Goal: Task Accomplishment & Management: Use online tool/utility

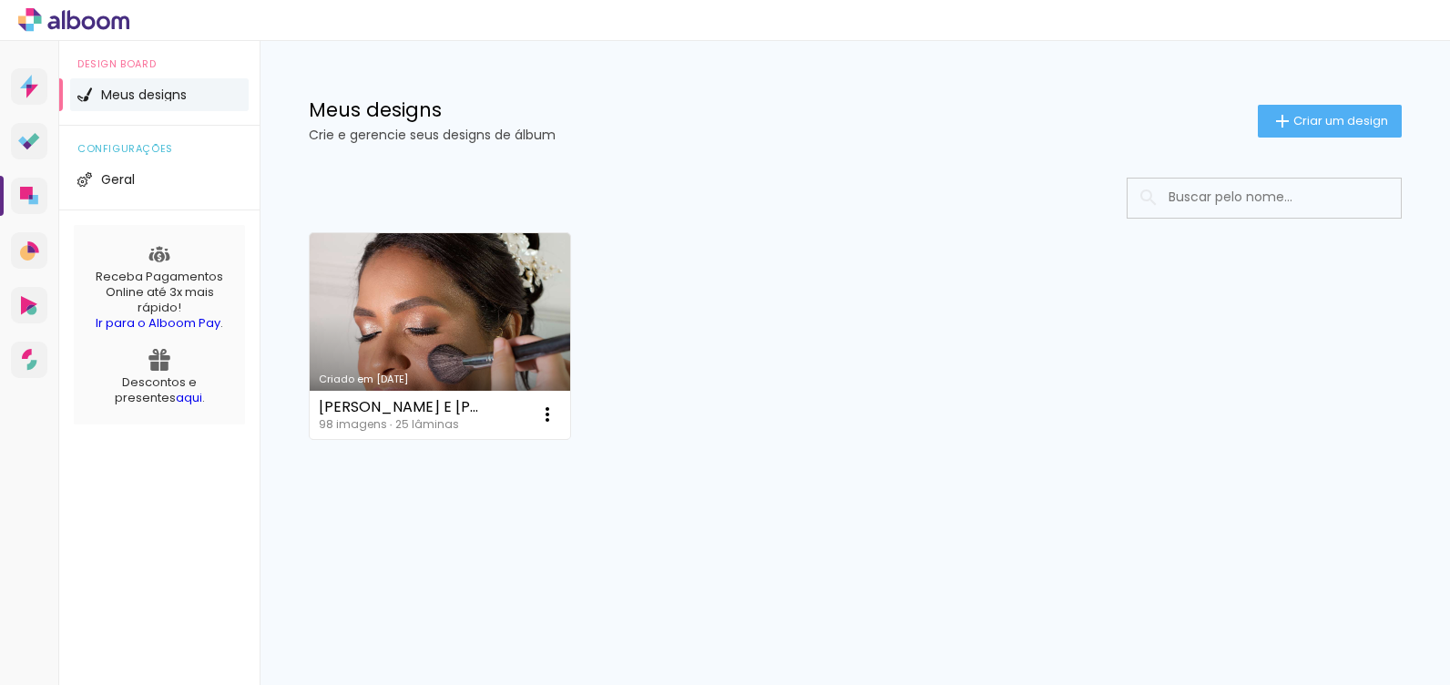
click at [1311, 127] on span "Criar um design" at bounding box center [1340, 121] width 95 height 12
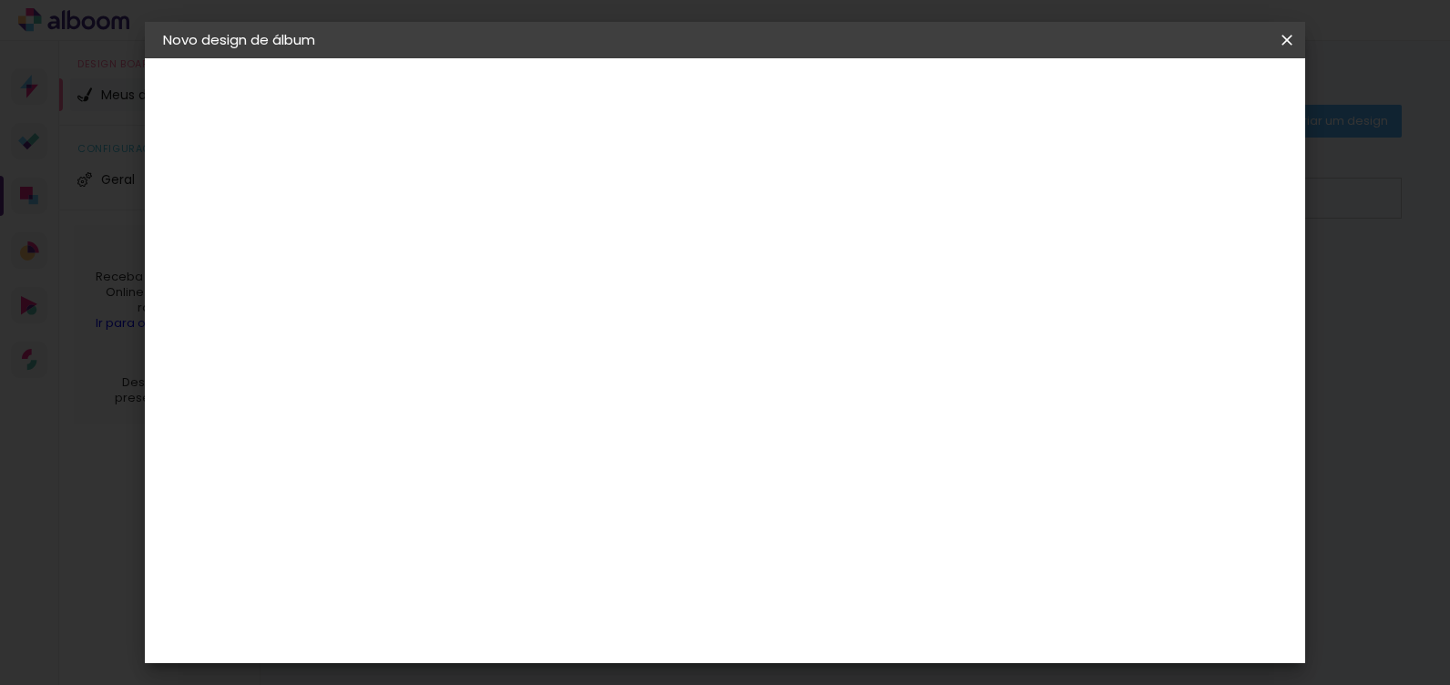
click at [461, 239] on input at bounding box center [461, 244] width 0 height 28
type input "ERIVANIA E [GEOGRAPHIC_DATA]"
type paper-input "ERIVANIA E [GEOGRAPHIC_DATA]"
click at [0, 0] on slot "Avançar" at bounding box center [0, 0] width 0 height 0
click at [802, 284] on paper-item "Tamanho Livre" at bounding box center [715, 277] width 175 height 40
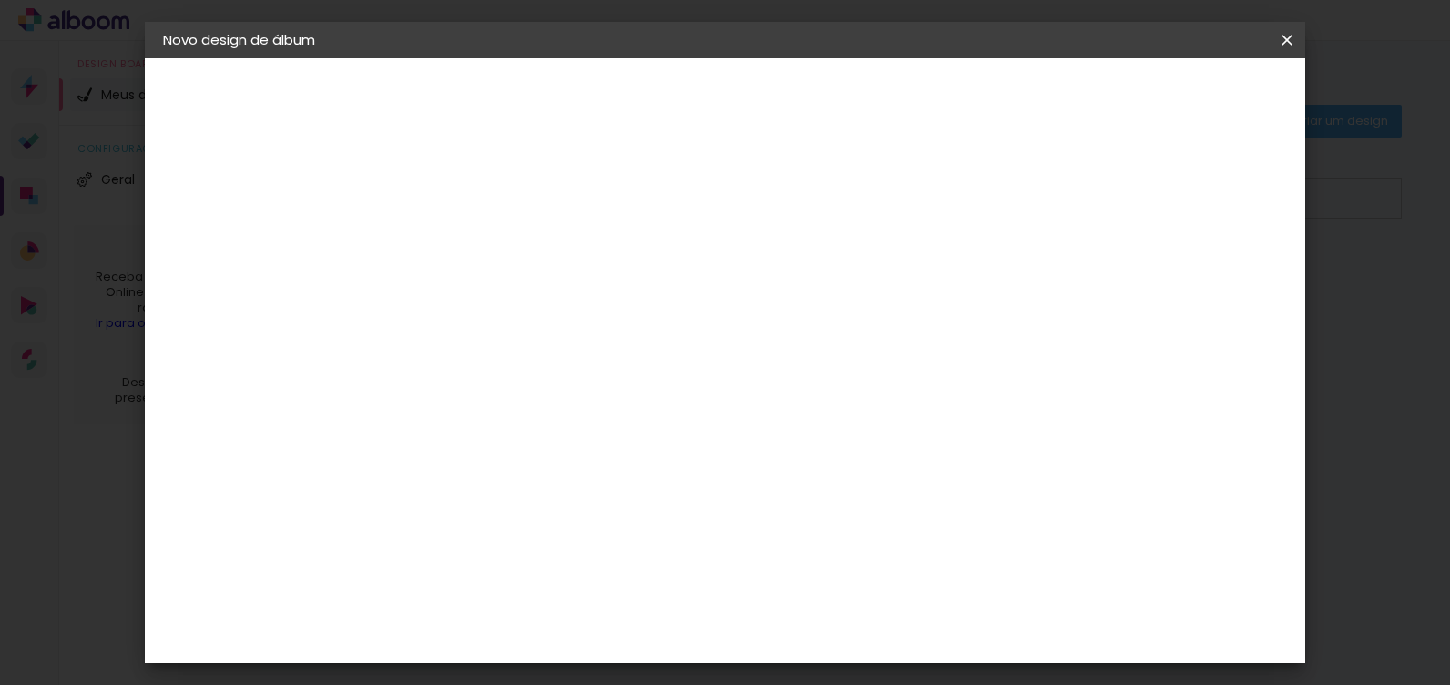
click at [0, 0] on slot "Avançar" at bounding box center [0, 0] width 0 height 0
click at [426, 340] on input "30" at bounding box center [403, 348] width 47 height 27
type input "3"
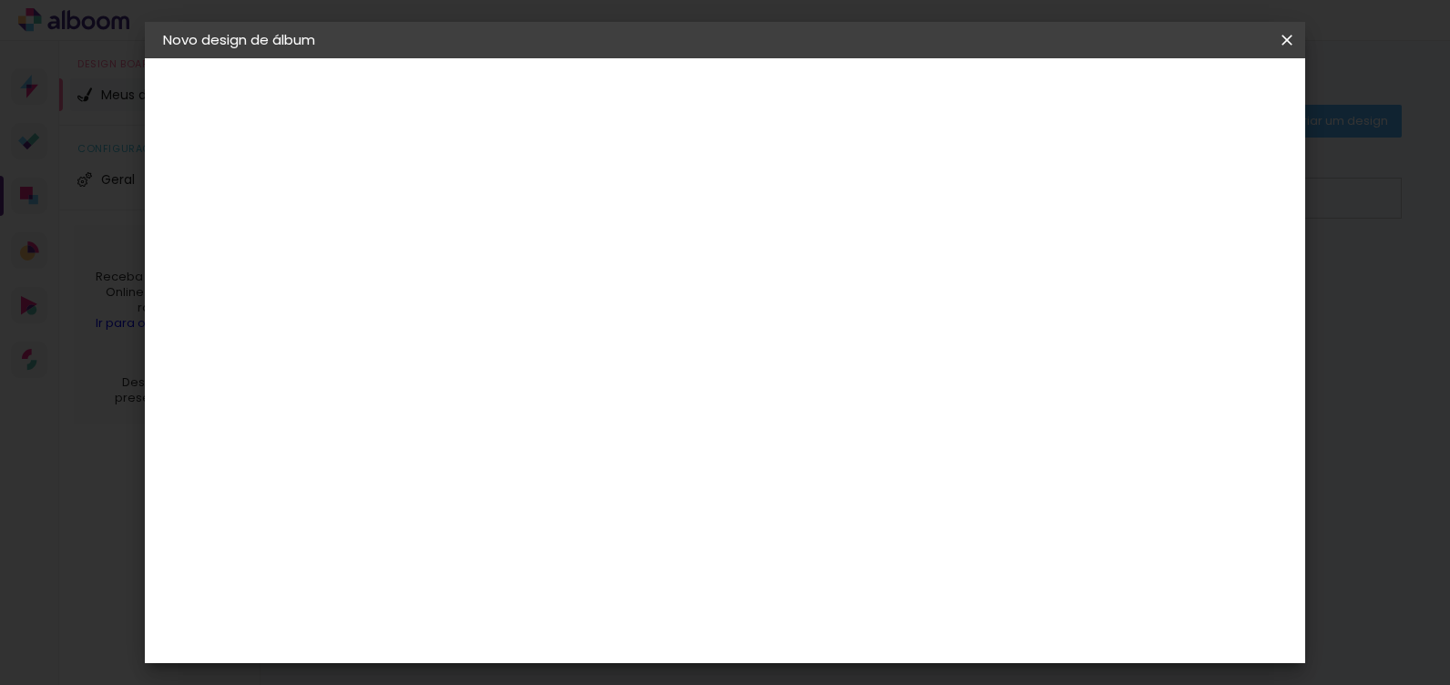
type input "25"
type paper-input "25"
click at [851, 629] on div "cm" at bounding box center [860, 630] width 22 height 27
type input "6"
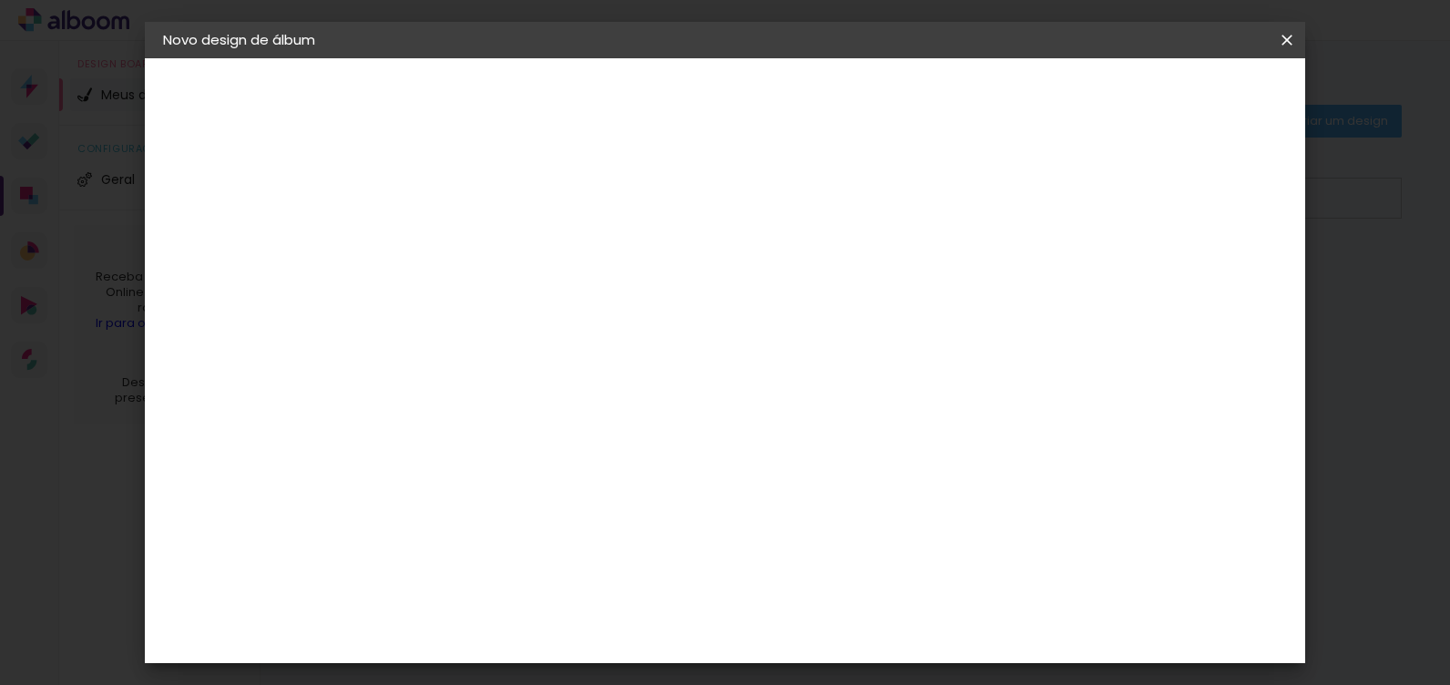
type input "50"
type paper-input "50"
click at [1172, 97] on span "Iniciar design" at bounding box center [1130, 96] width 83 height 13
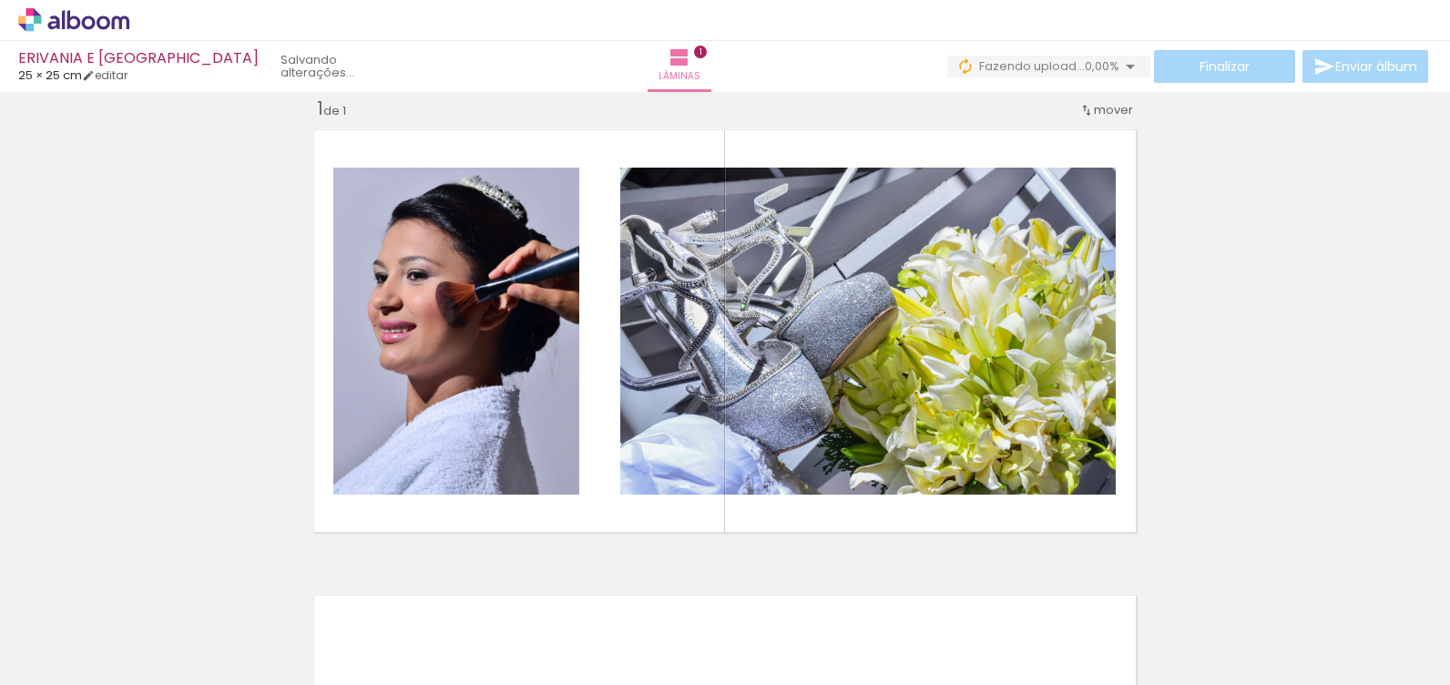
scroll to position [0, 1165]
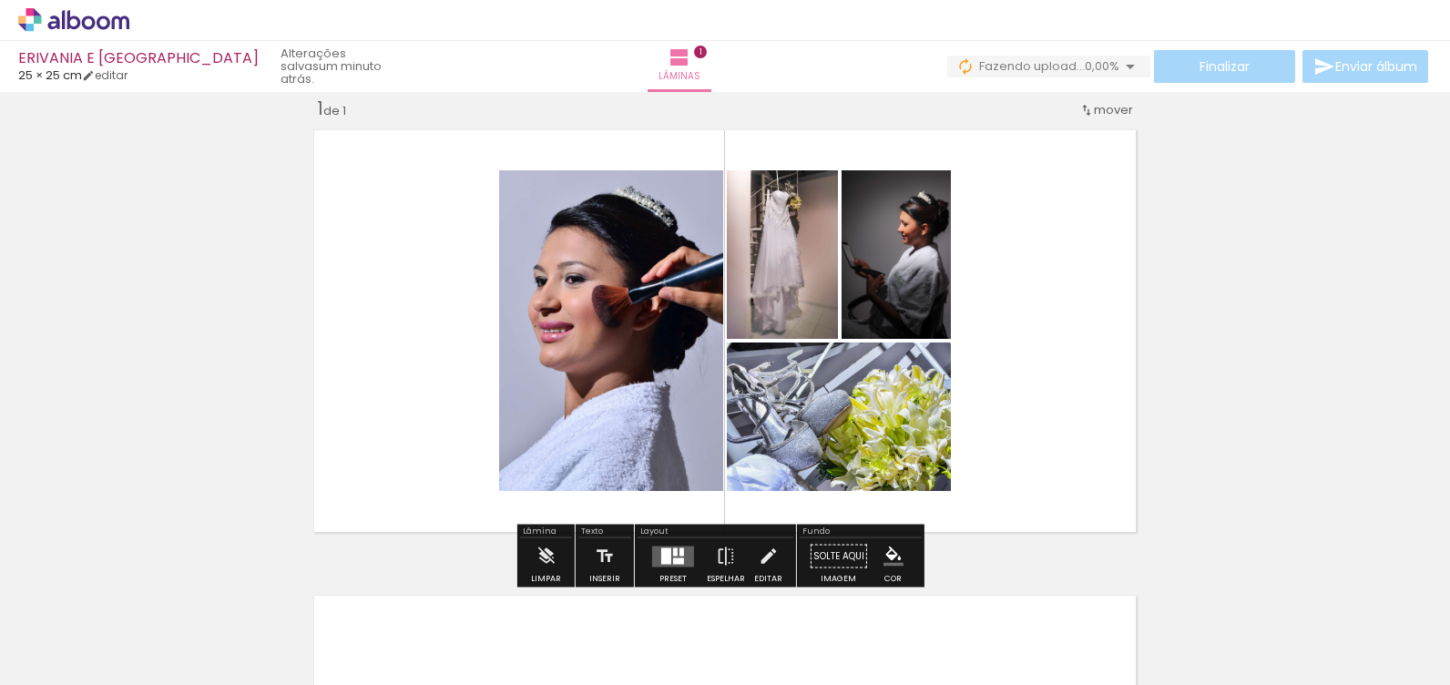
click at [0, 0] on div "Confirmar Cancelar" at bounding box center [0, 0] width 0 height 0
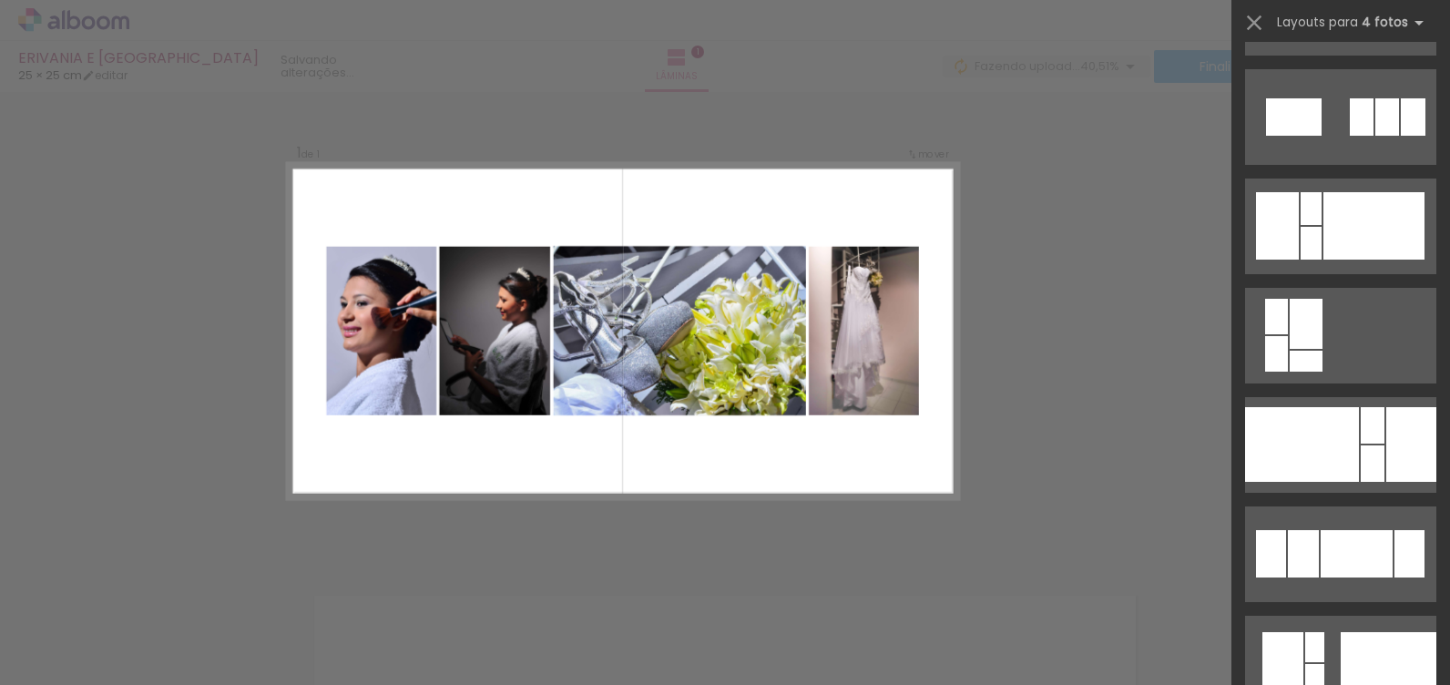
scroll to position [2964, 0]
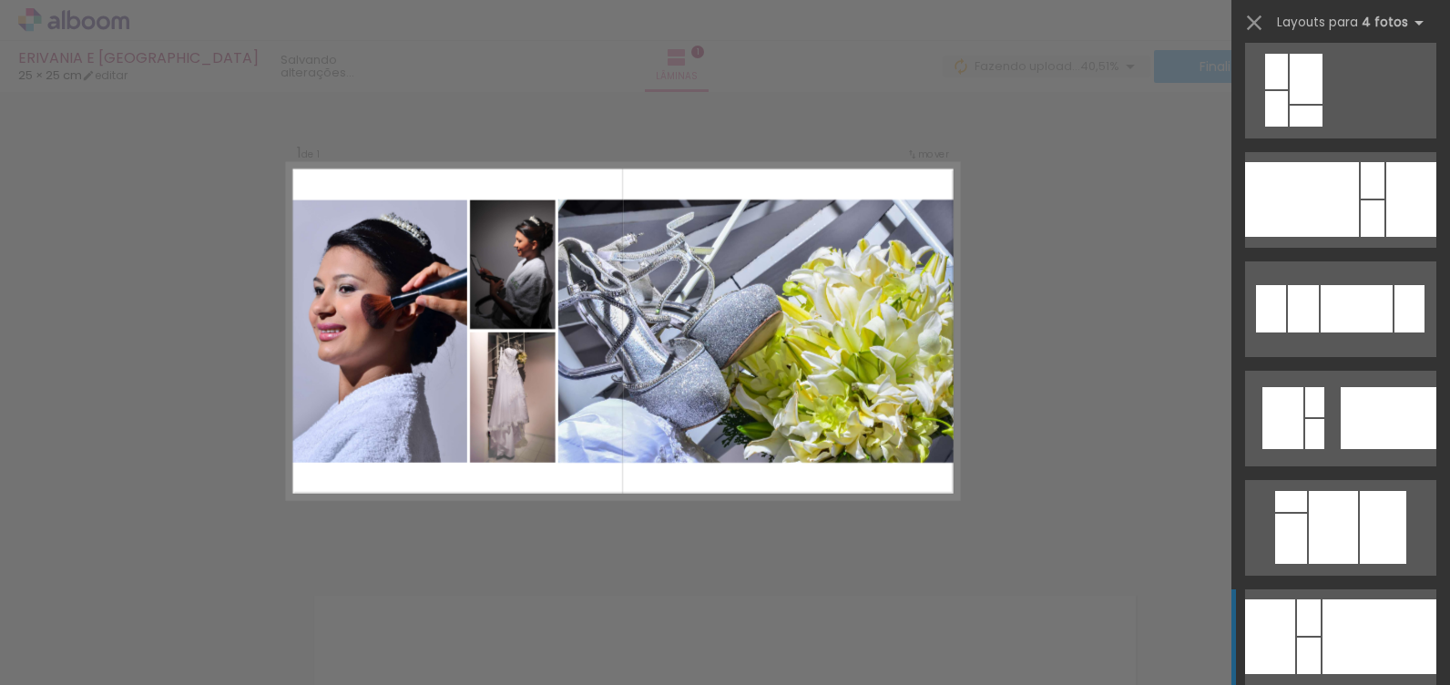
click at [1326, 632] on div at bounding box center [1379, 636] width 114 height 75
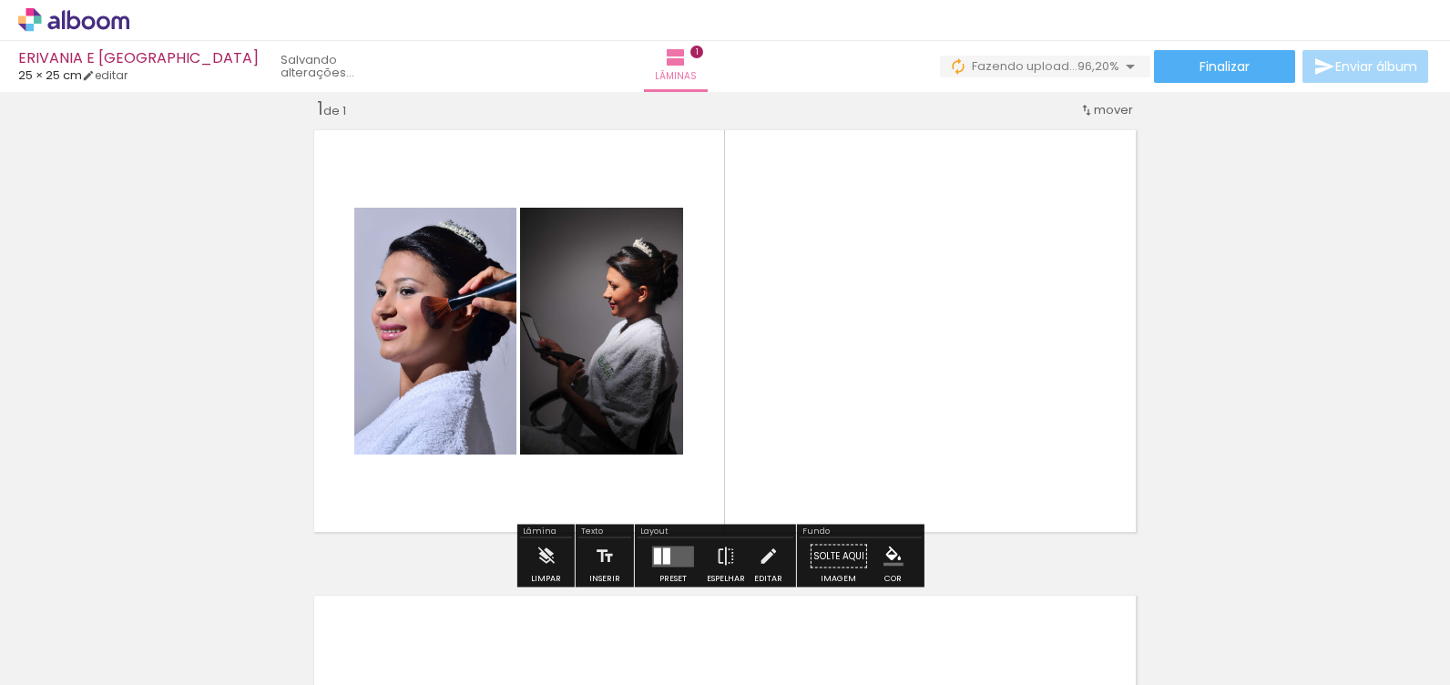
click at [0, 0] on div "Confirmar Cancelar" at bounding box center [0, 0] width 0 height 0
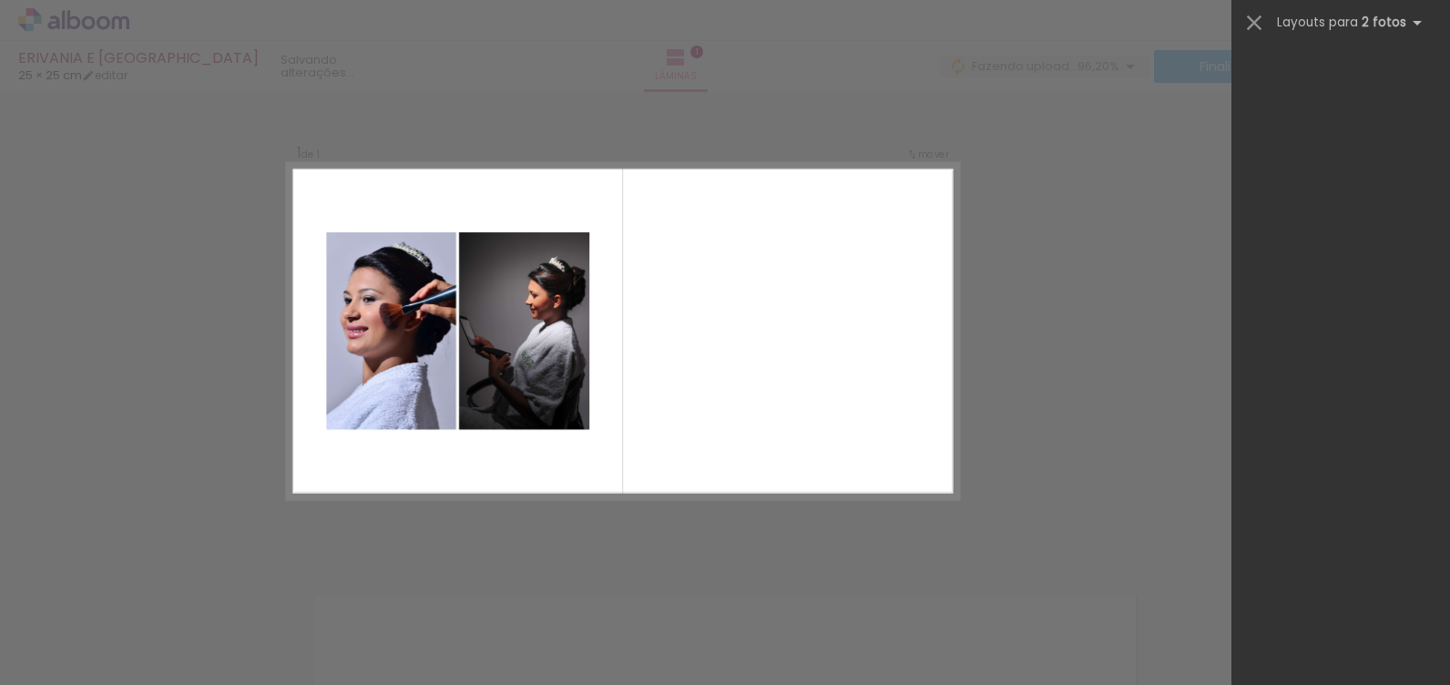
scroll to position [0, 0]
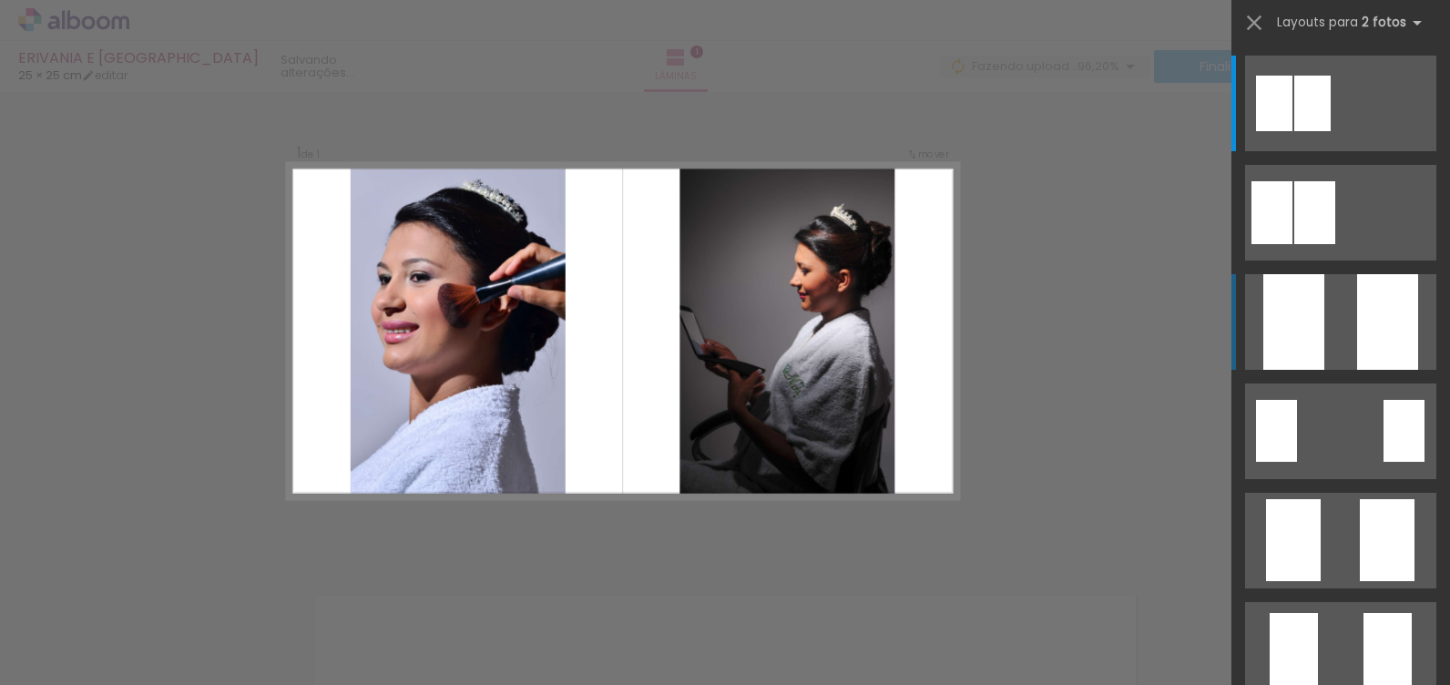
click at [1357, 327] on div at bounding box center [1387, 322] width 61 height 96
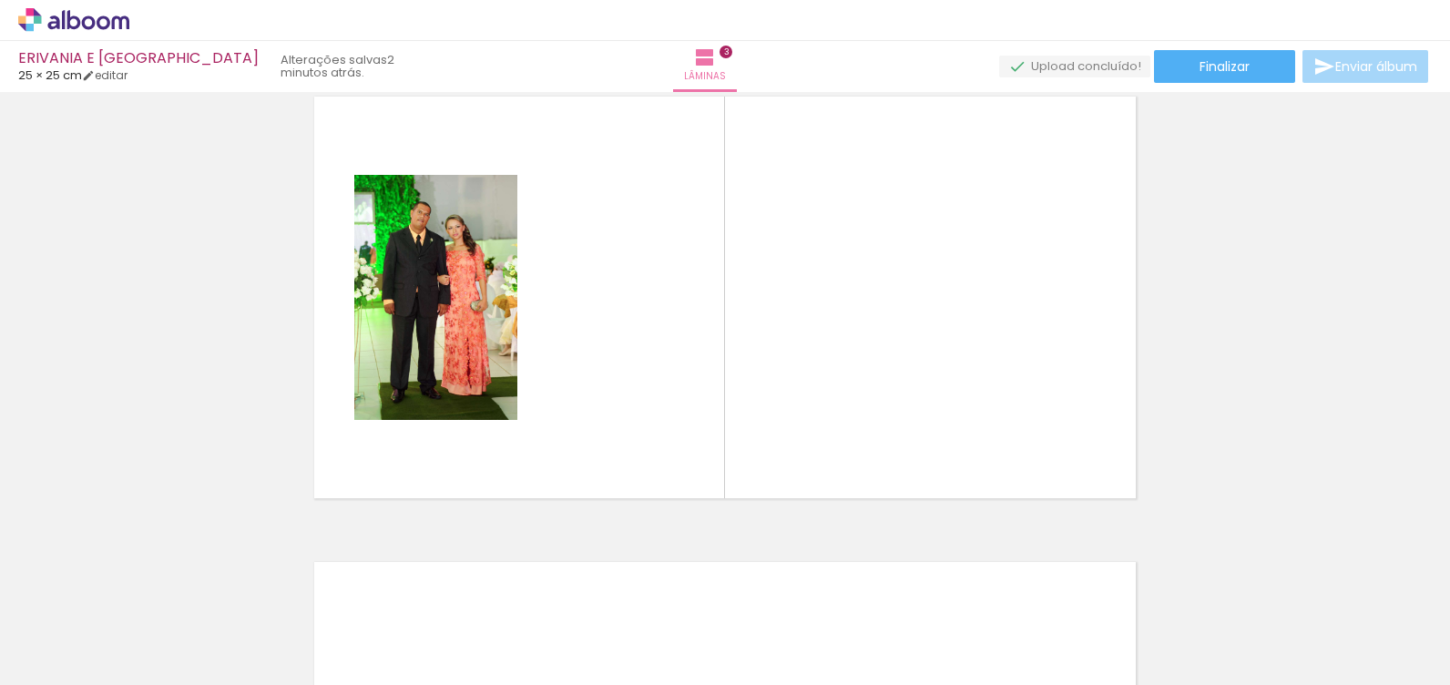
scroll to position [954, 0]
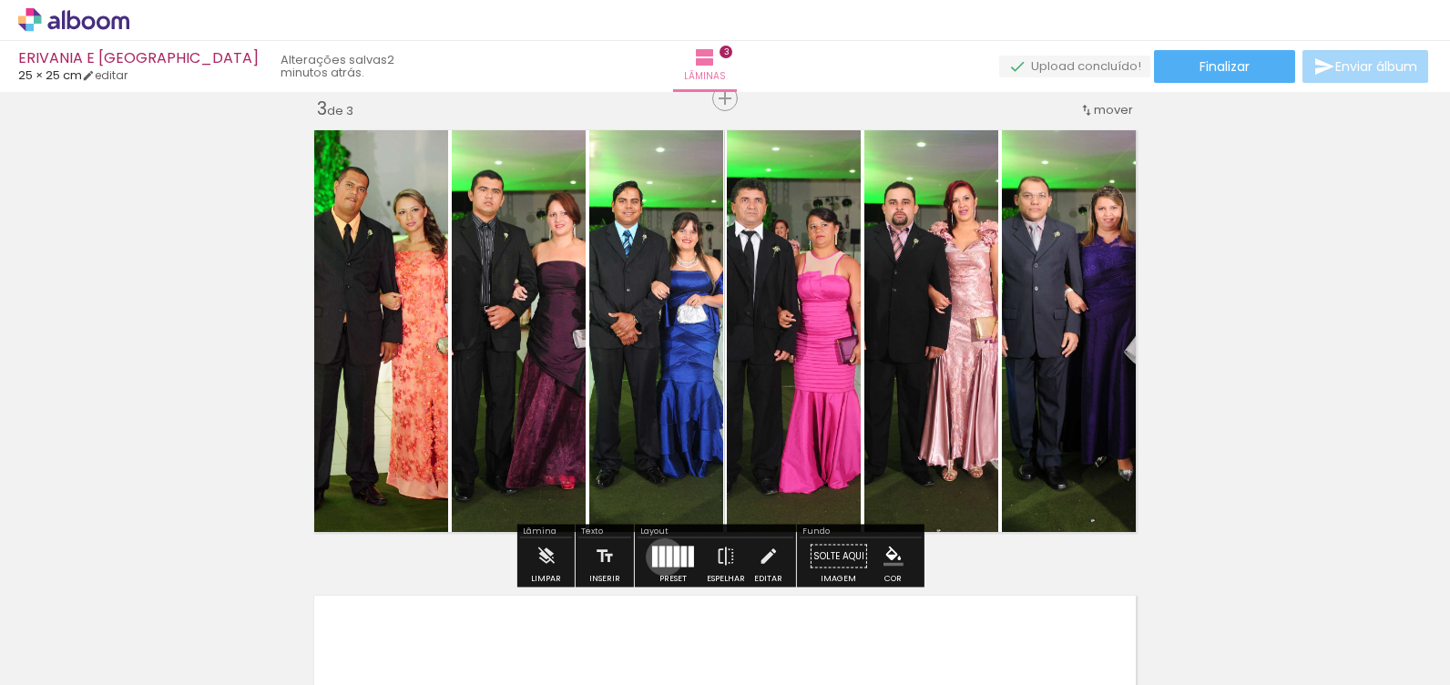
click at [0, 0] on div "Confirmar Cancelar" at bounding box center [0, 0] width 0 height 0
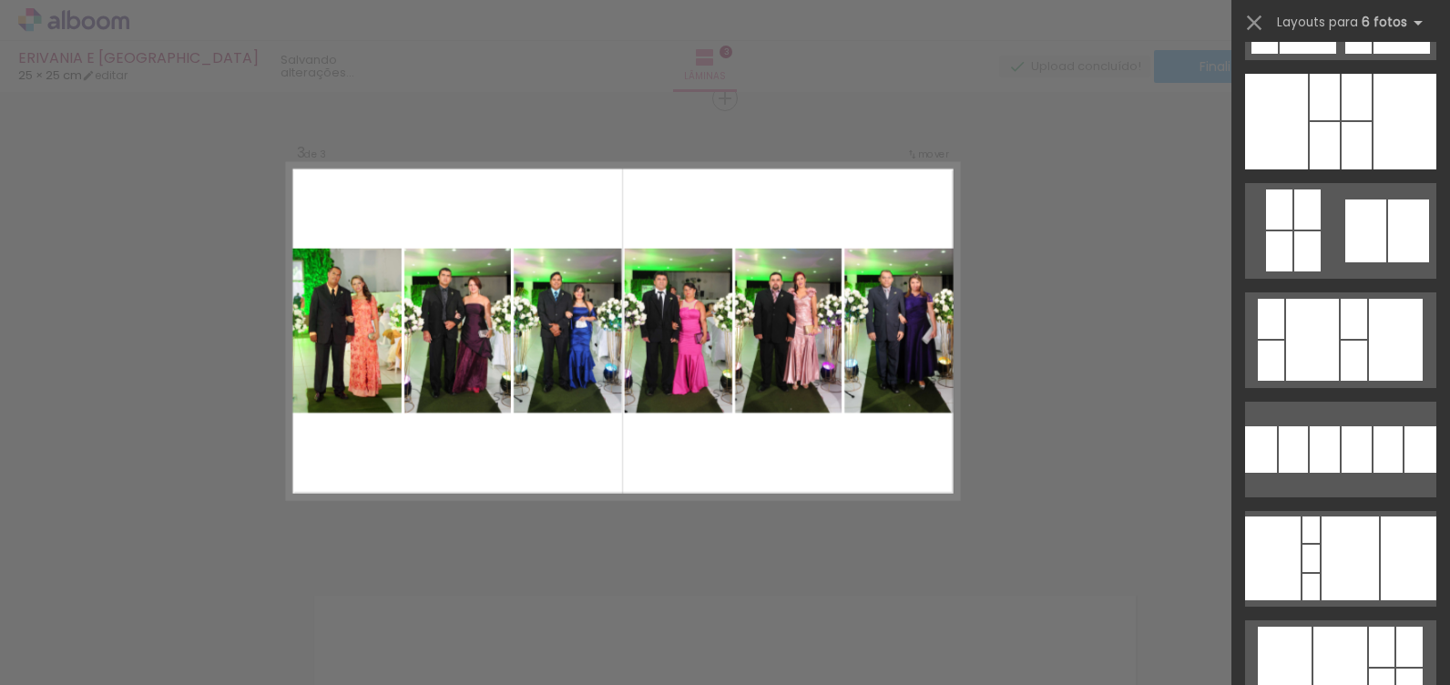
scroll to position [1313, 0]
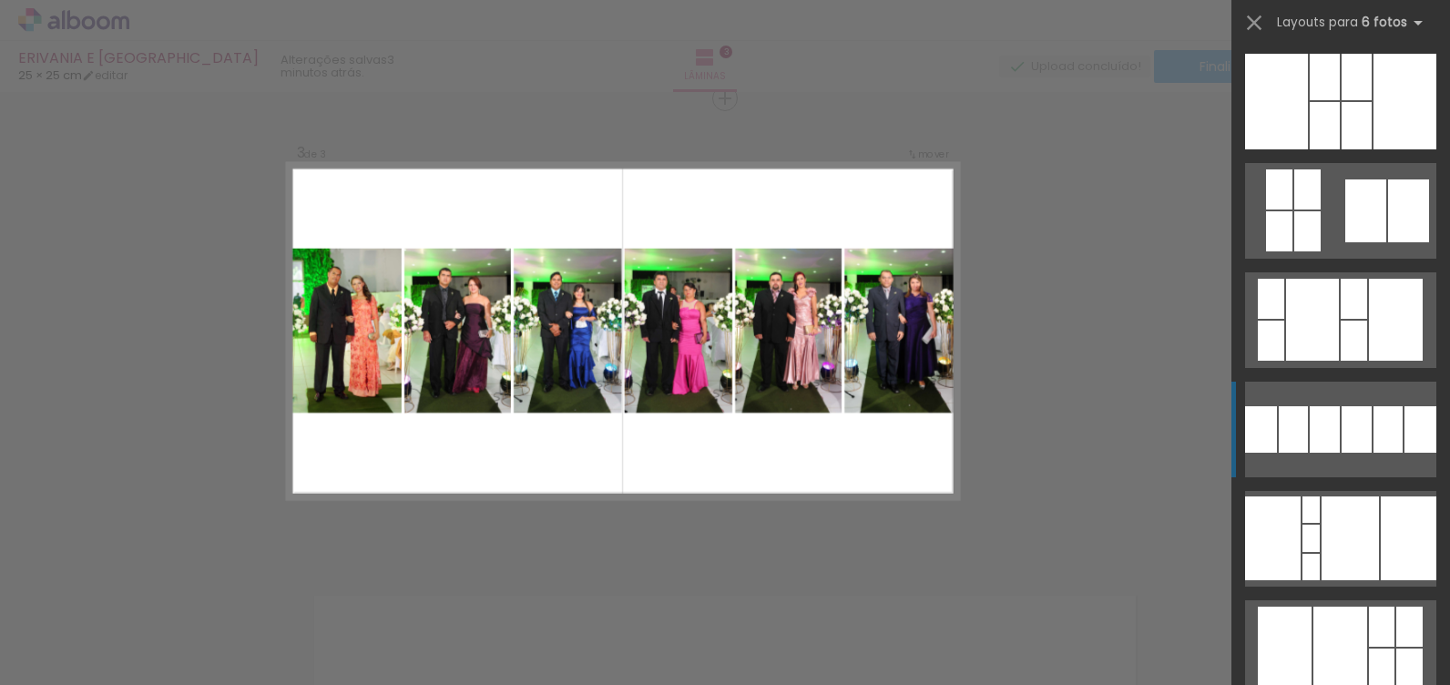
click at [1342, 427] on div at bounding box center [1357, 429] width 30 height 46
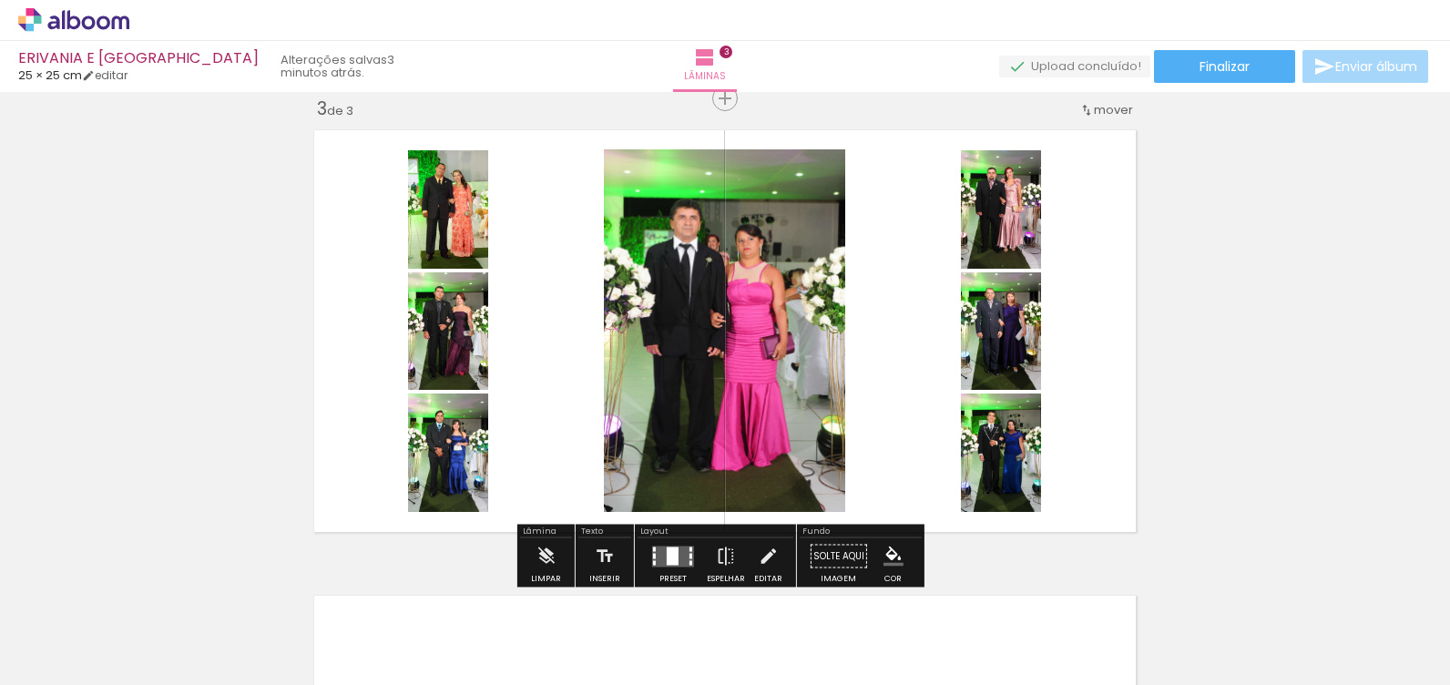
click at [0, 0] on div "Confirmar Cancelar" at bounding box center [0, 0] width 0 height 0
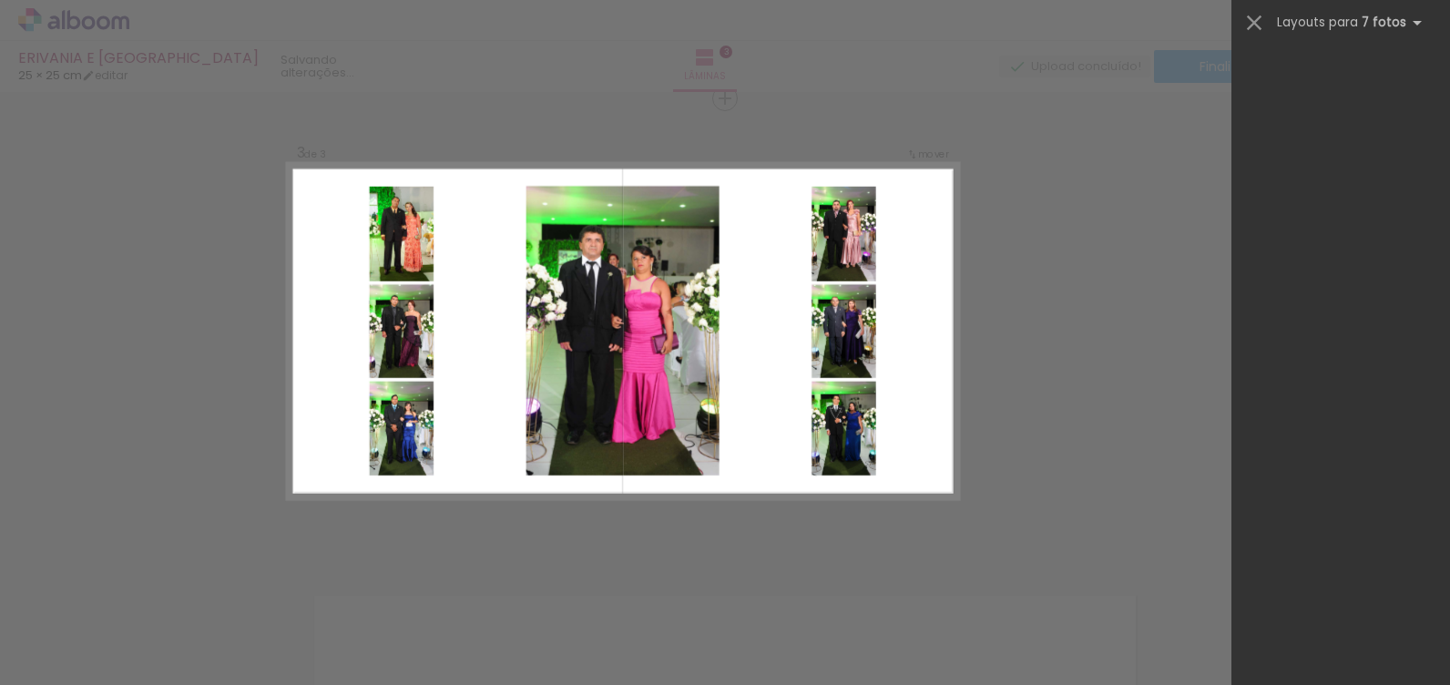
scroll to position [0, 0]
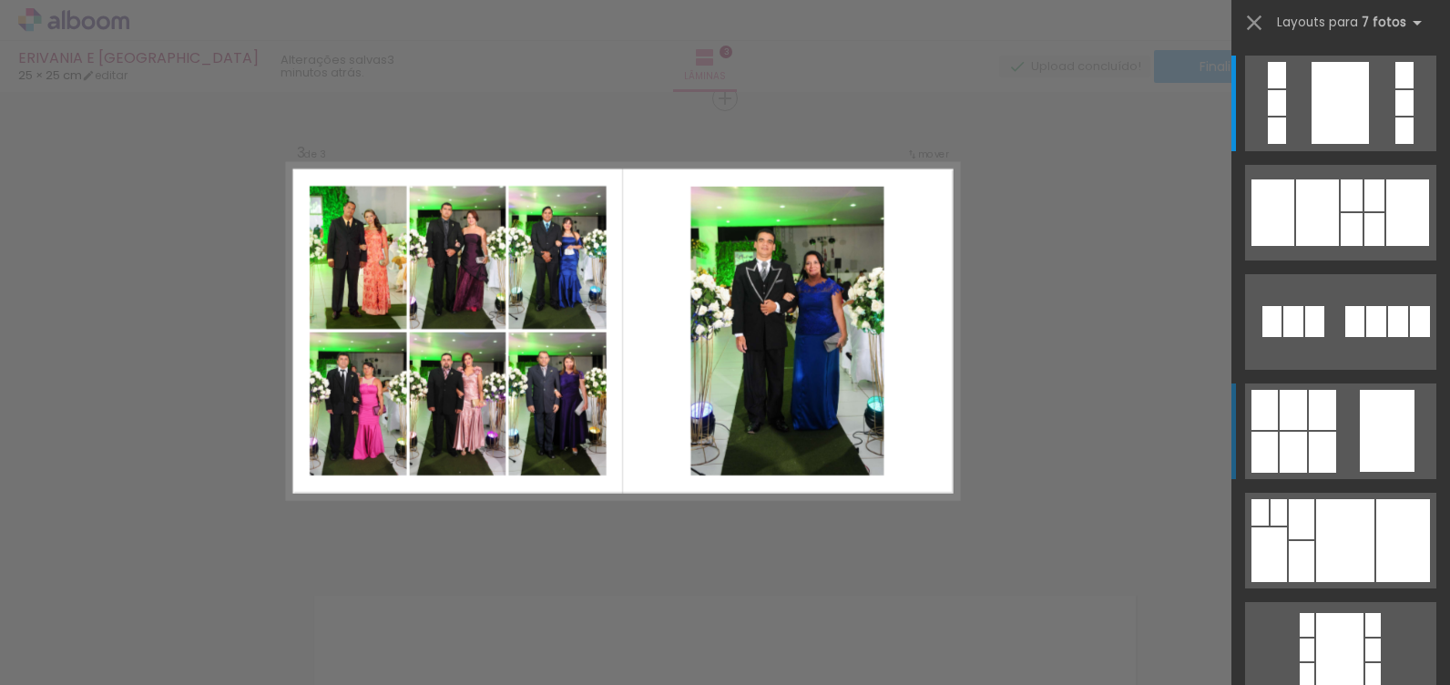
click at [1364, 444] on div at bounding box center [1387, 431] width 55 height 82
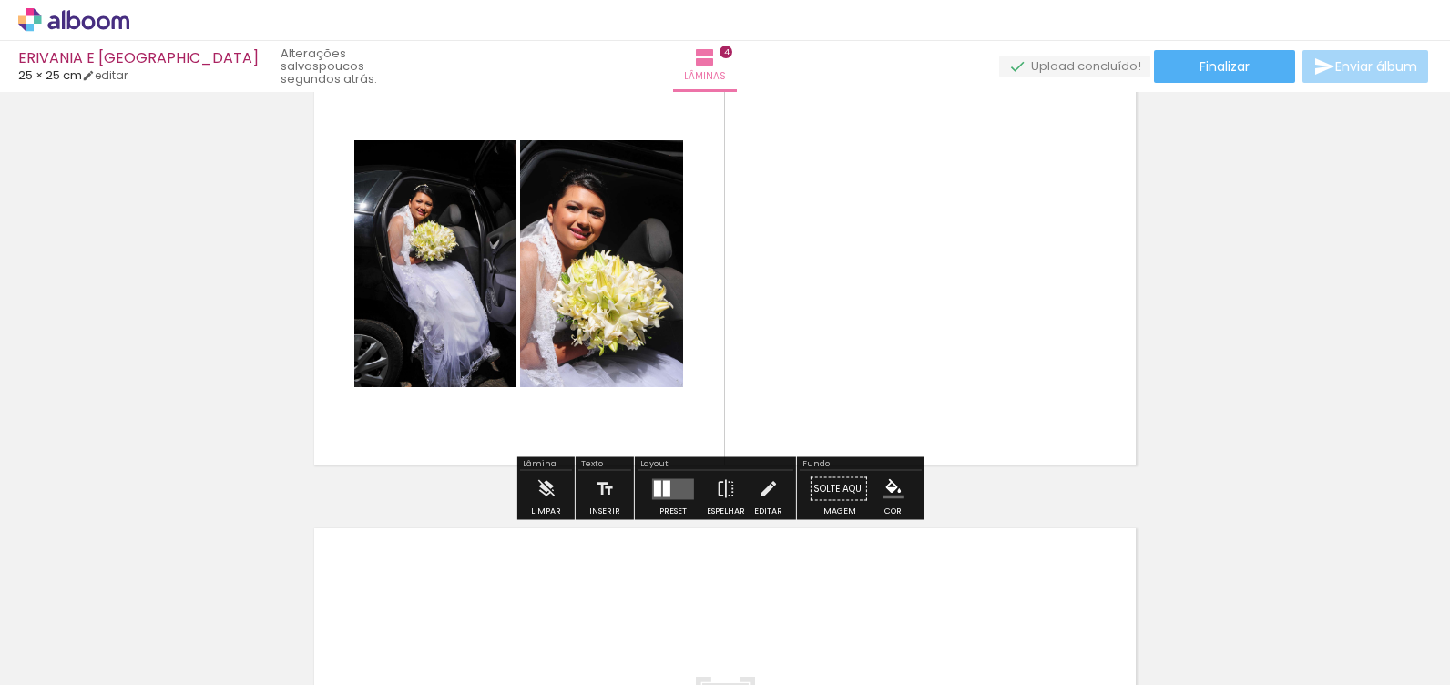
scroll to position [1493, 0]
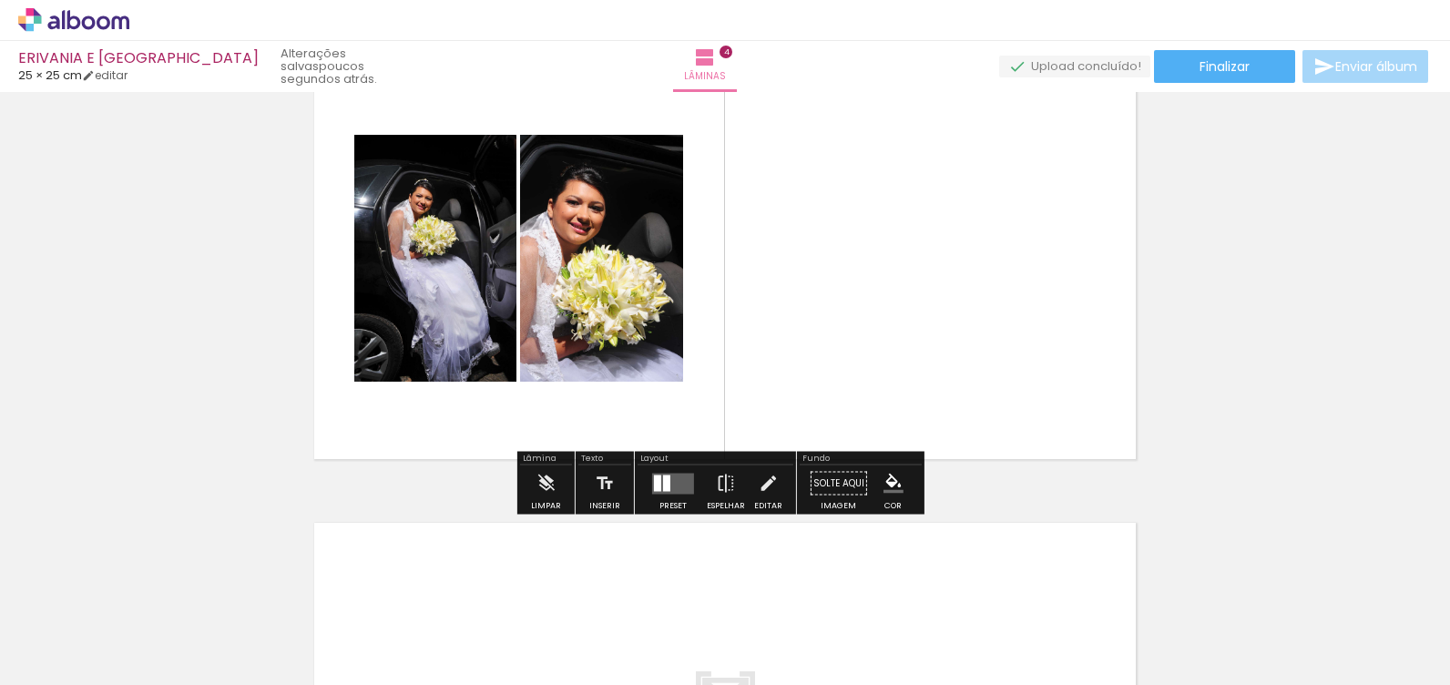
click at [0, 0] on div "Confirmar Cancelar" at bounding box center [0, 0] width 0 height 0
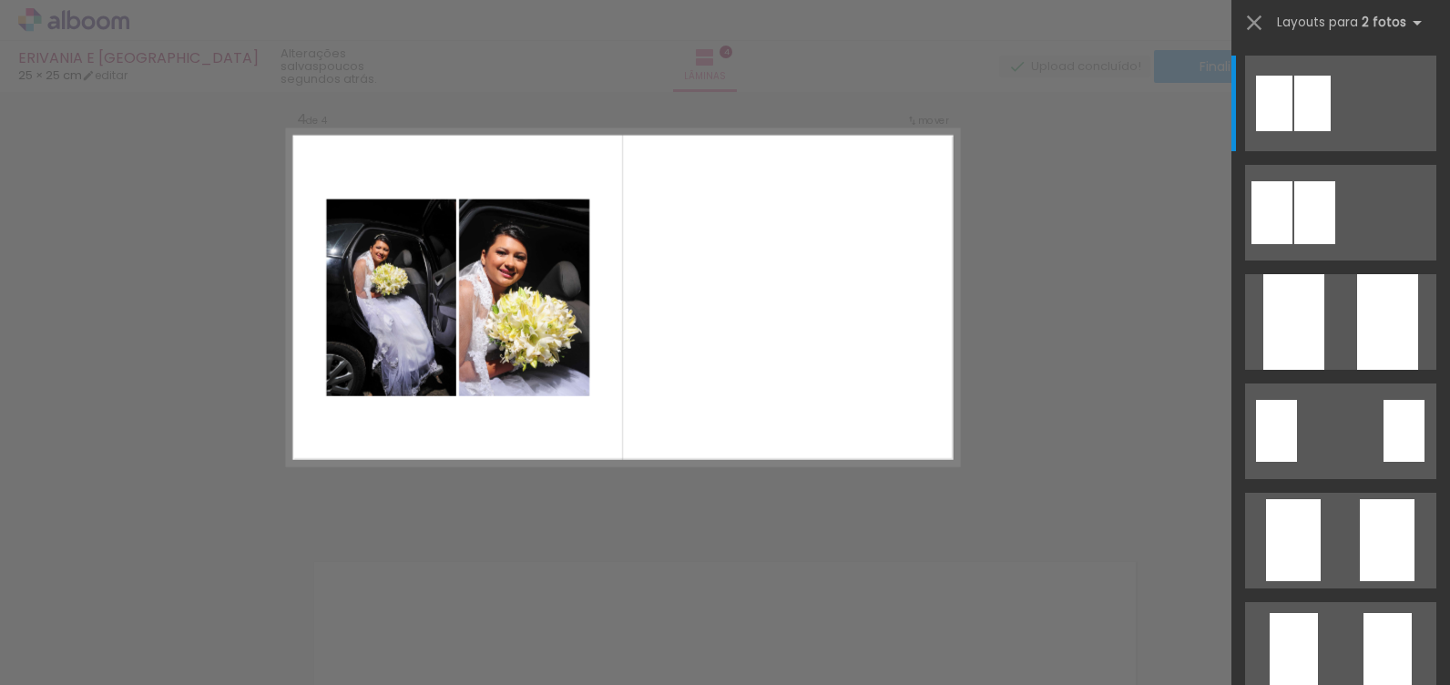
scroll to position [1420, 0]
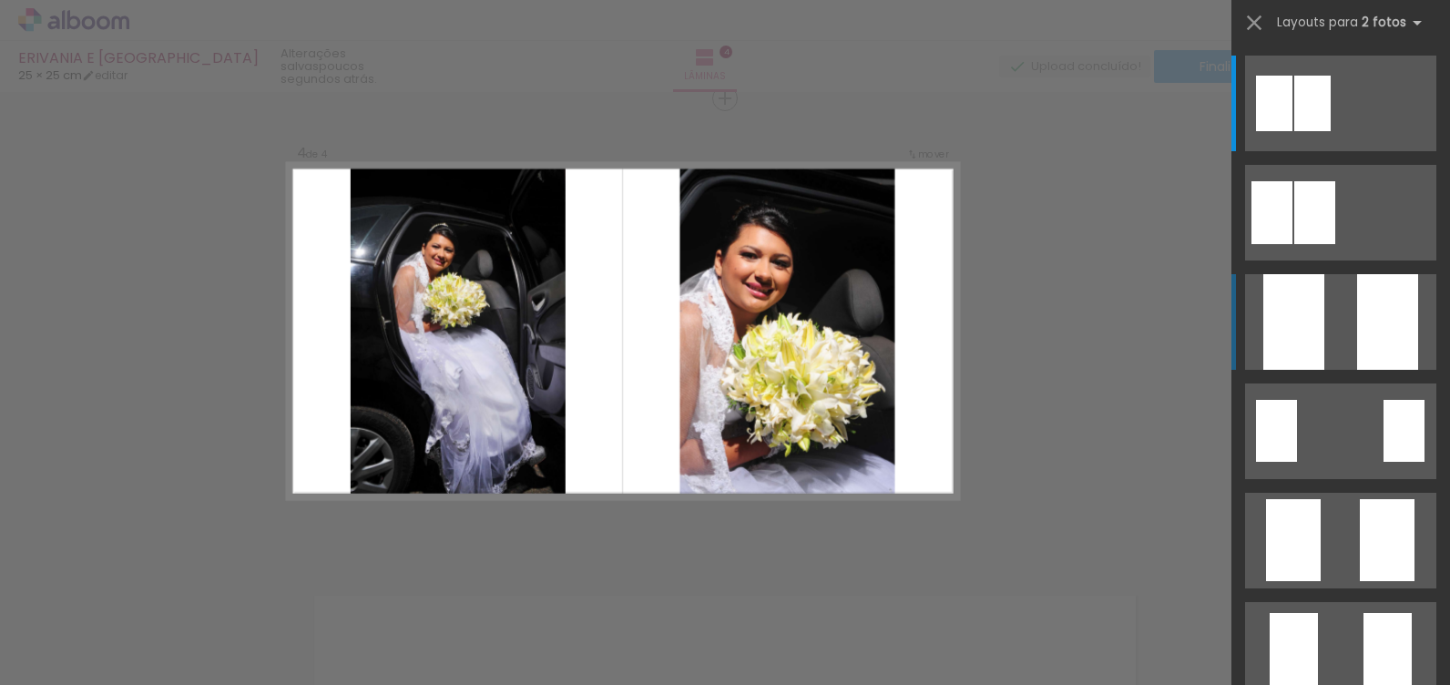
click at [1337, 329] on quentale-layouter at bounding box center [1340, 322] width 191 height 96
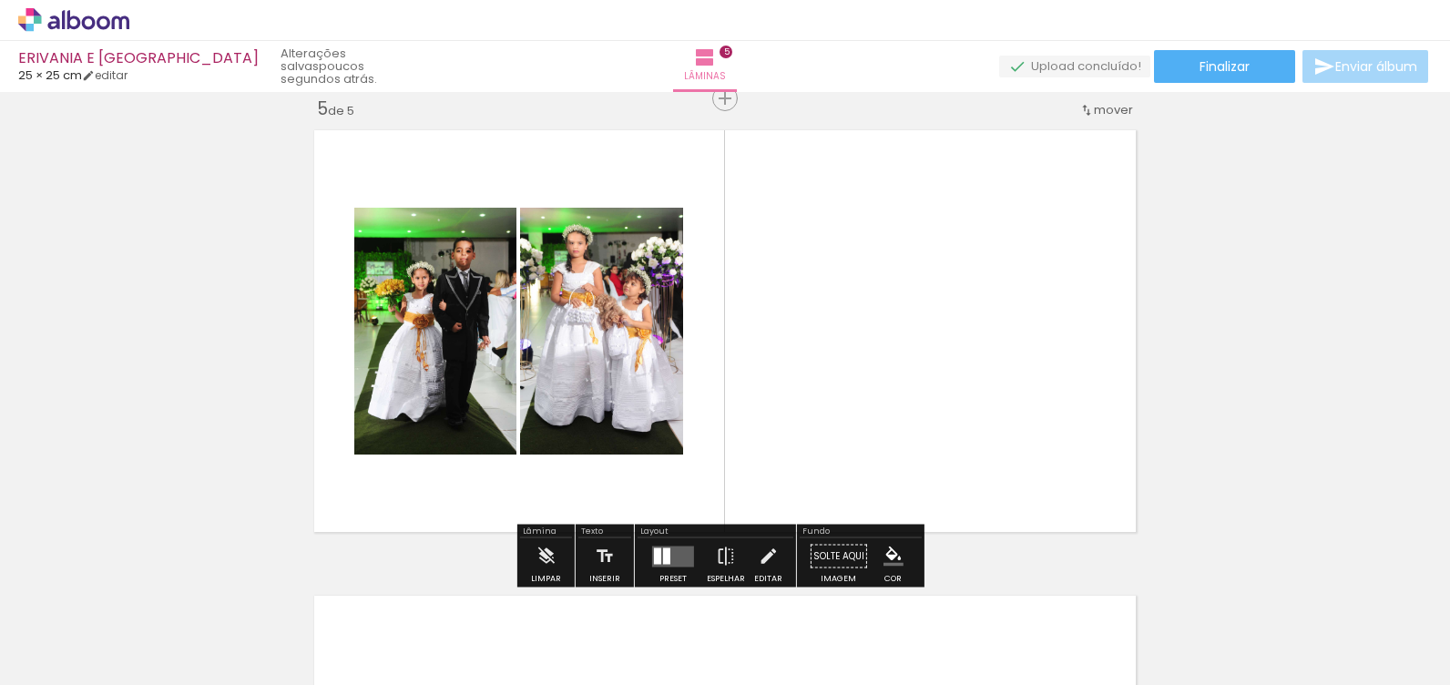
scroll to position [0, 3687]
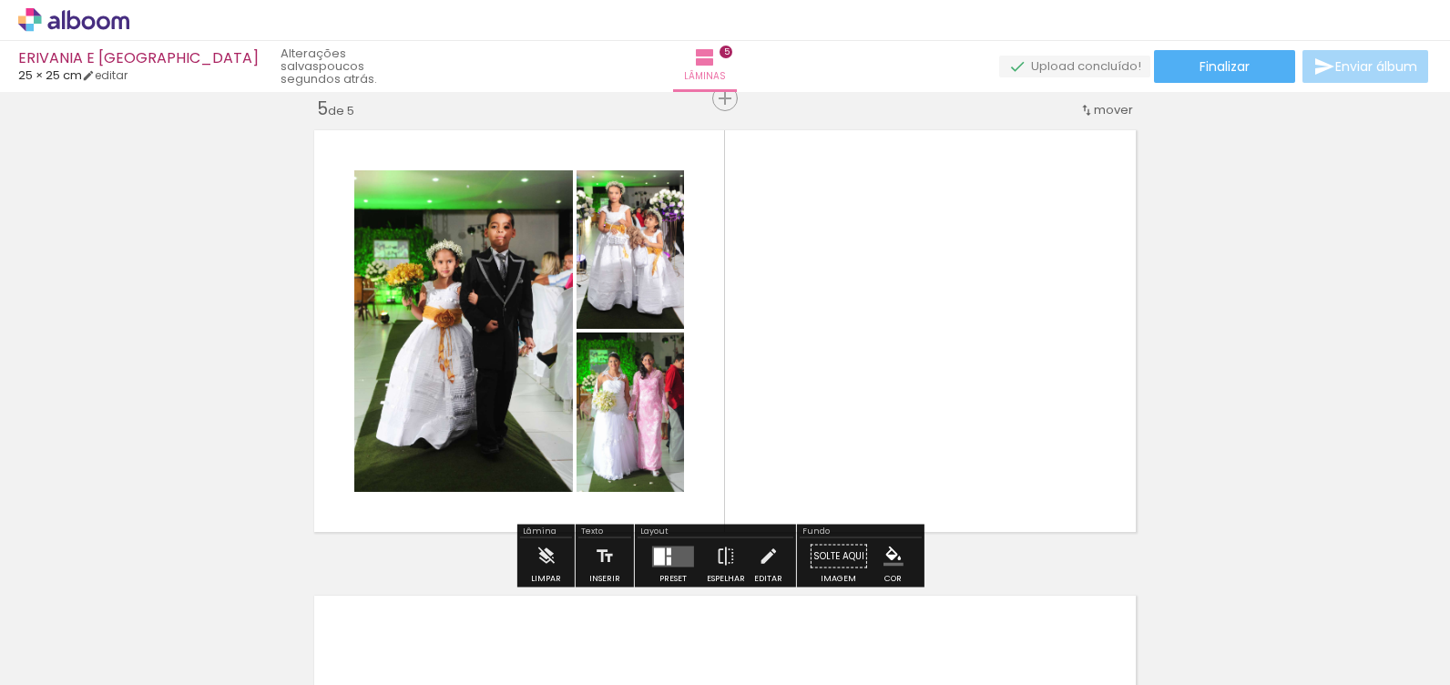
scroll to position [0, 3687]
click at [0, 0] on div "Confirmar Cancelar" at bounding box center [0, 0] width 0 height 0
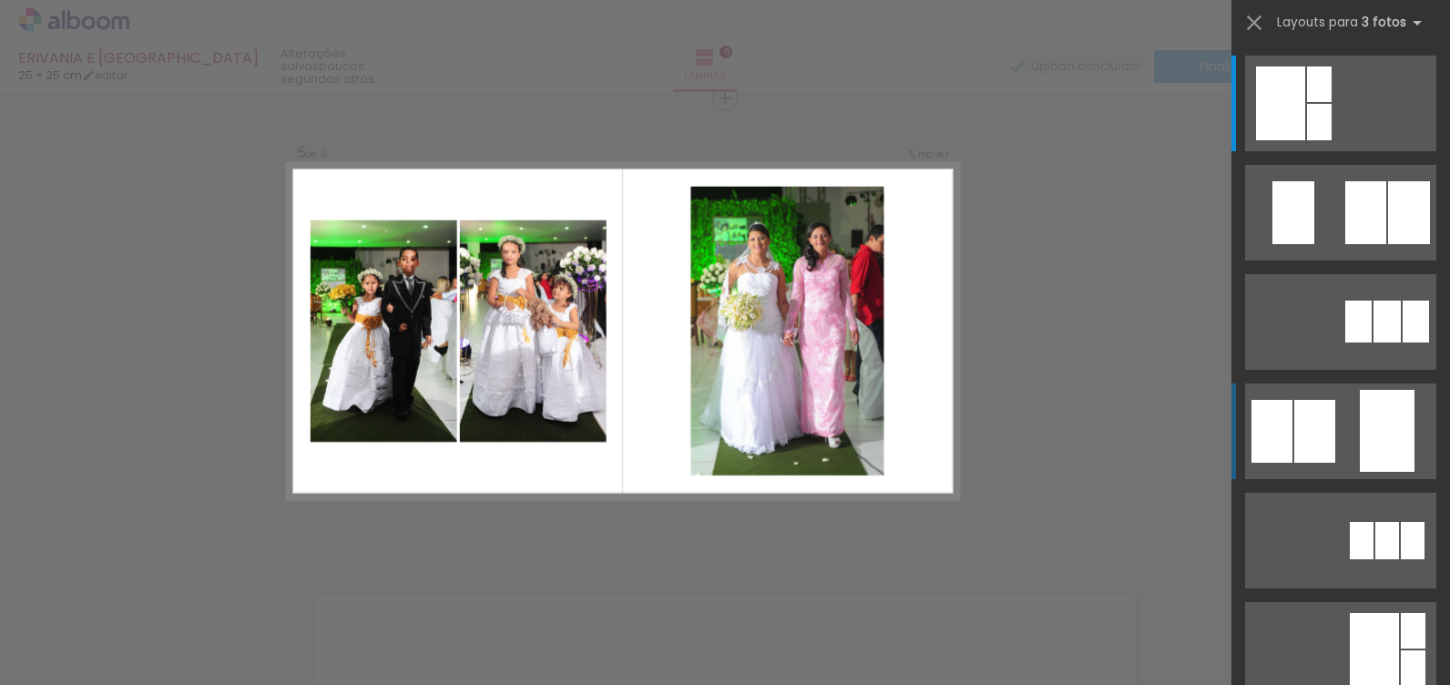
click at [1374, 449] on div at bounding box center [1387, 431] width 55 height 82
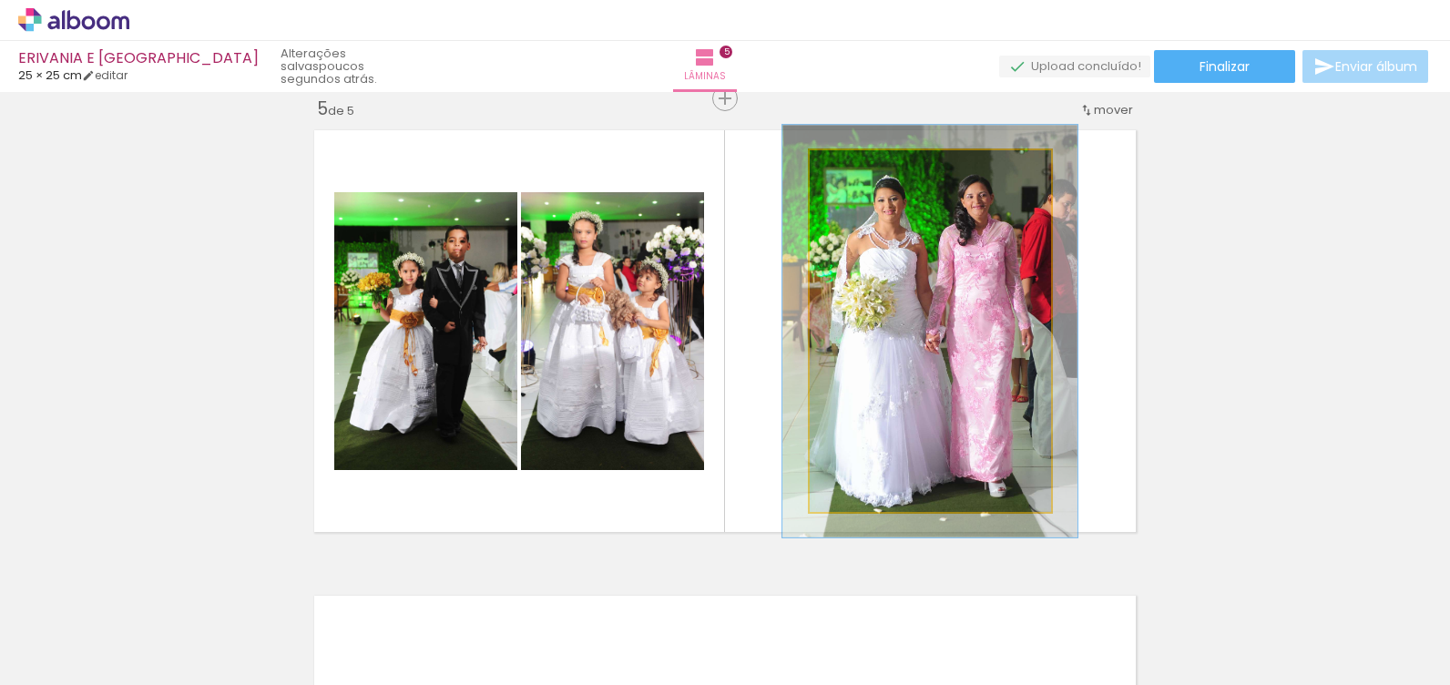
type paper-slider "110"
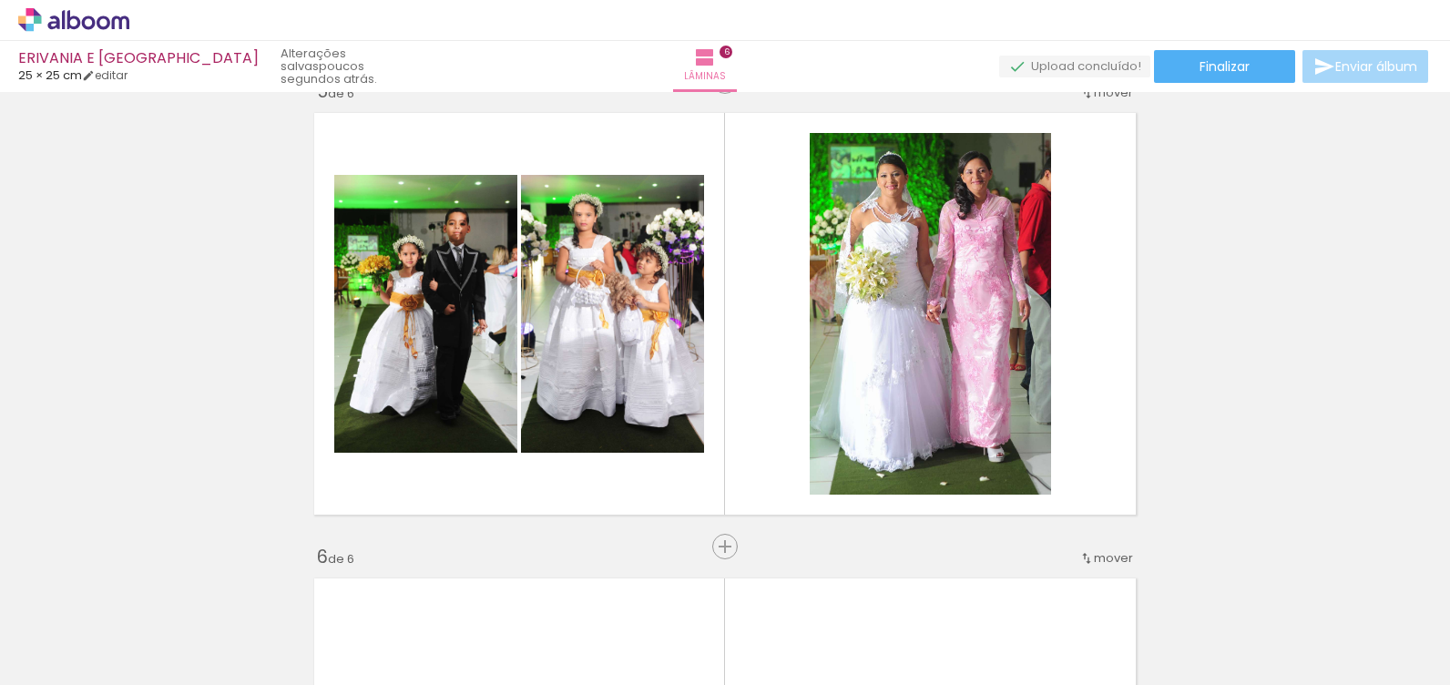
scroll to position [0, 0]
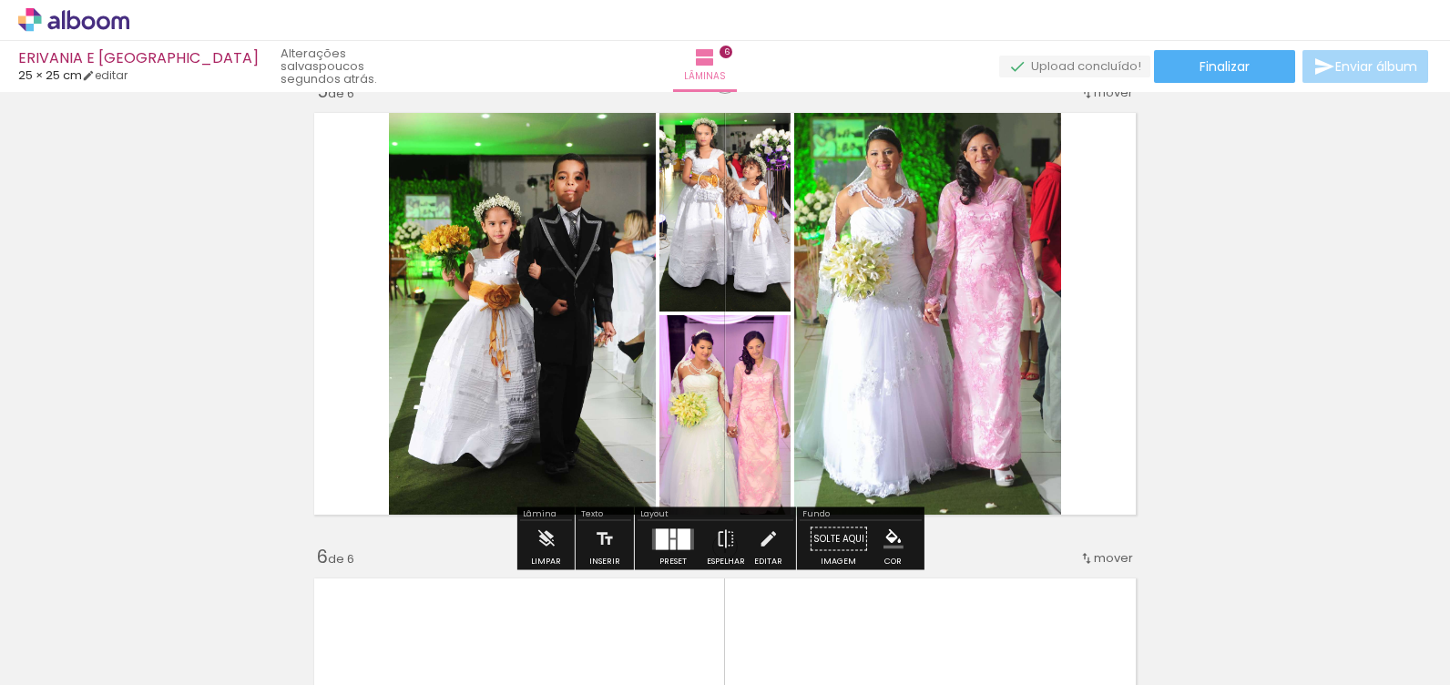
click at [0, 0] on div "Confirmar Cancelar" at bounding box center [0, 0] width 0 height 0
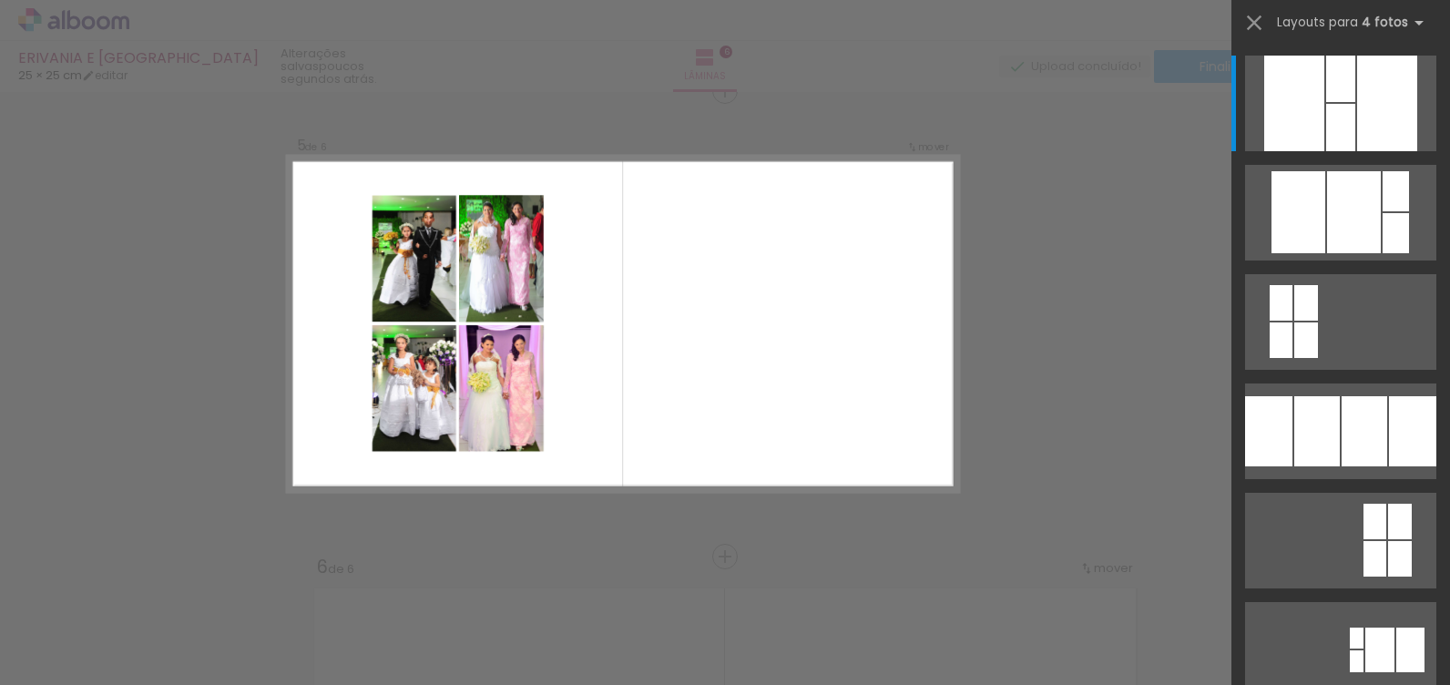
scroll to position [1885, 0]
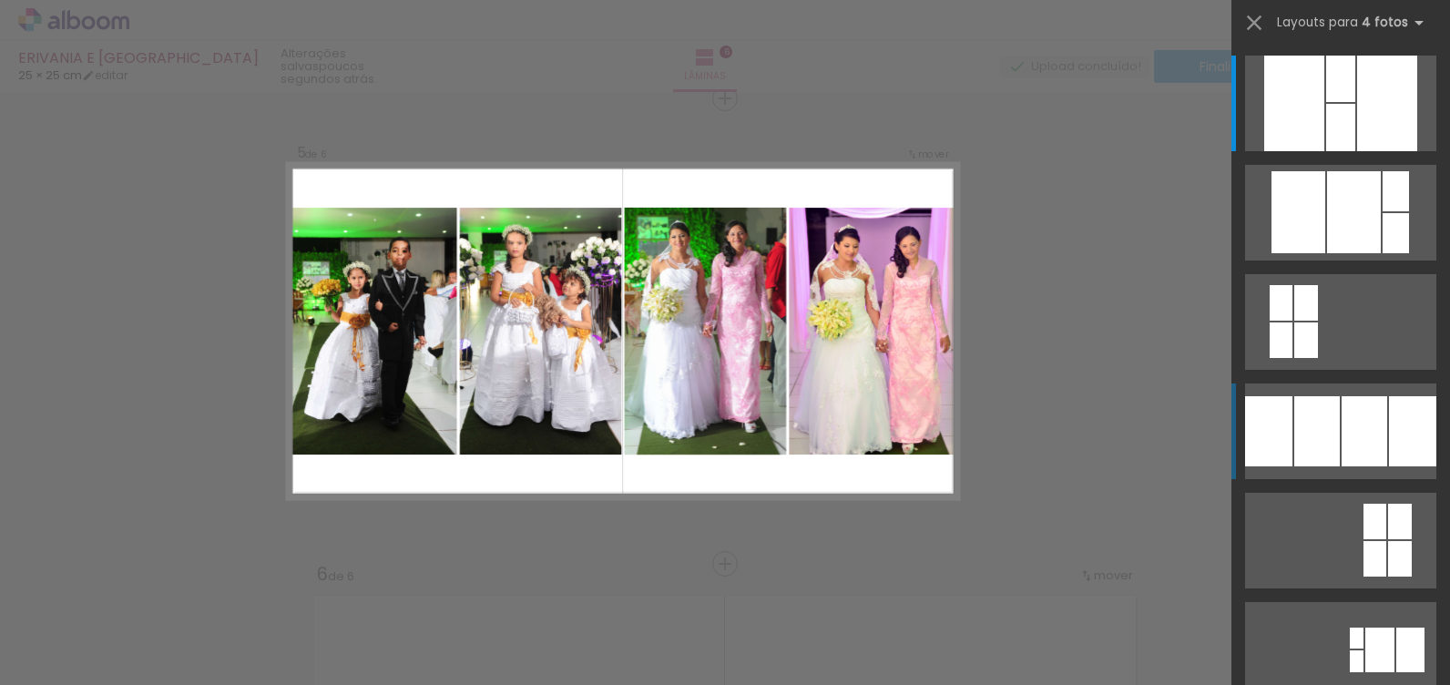
click at [1366, 432] on div at bounding box center [1365, 431] width 46 height 70
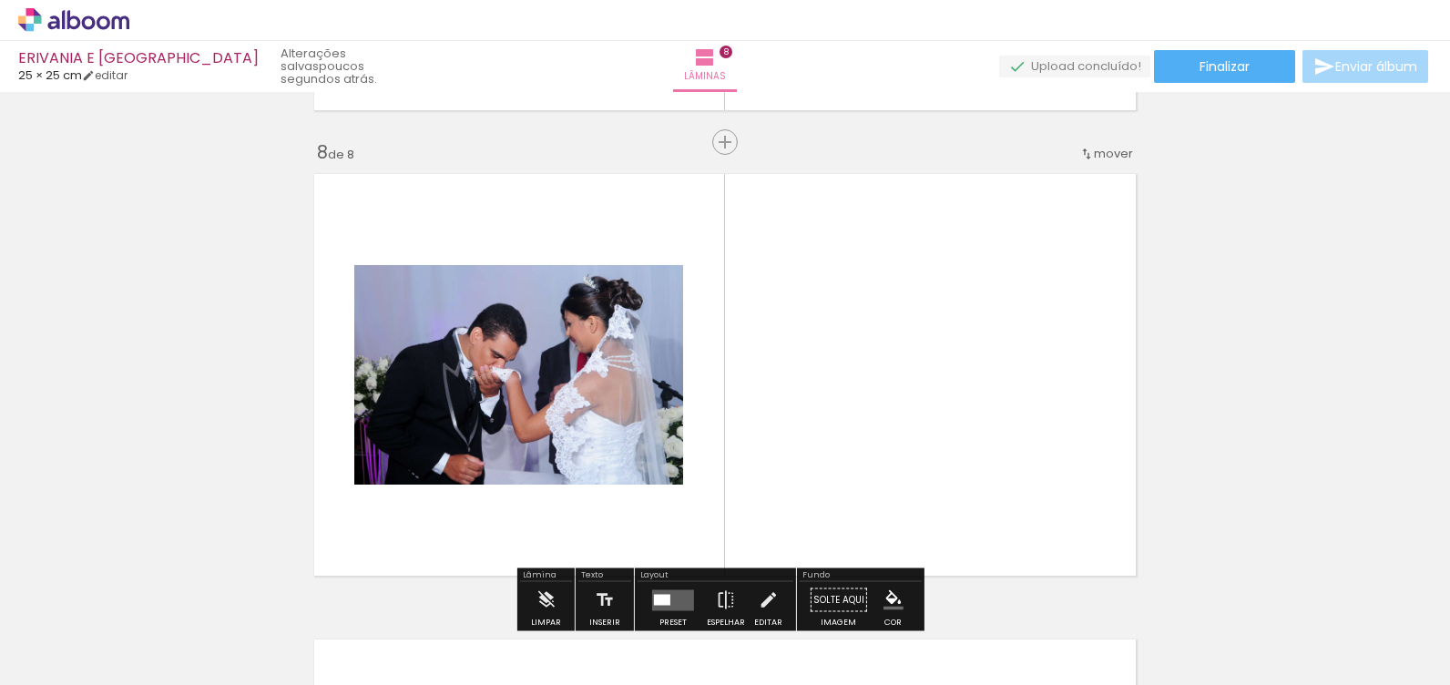
scroll to position [3281, 0]
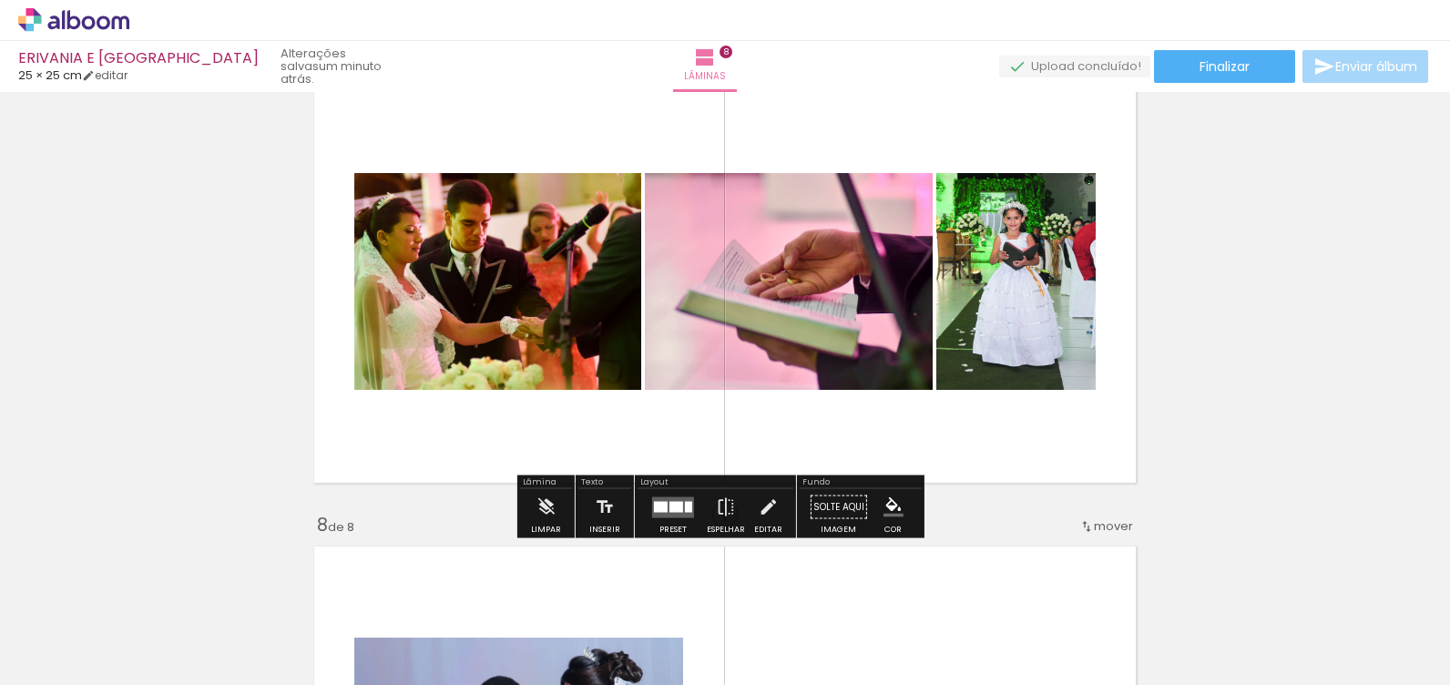
scroll to position [2874, 0]
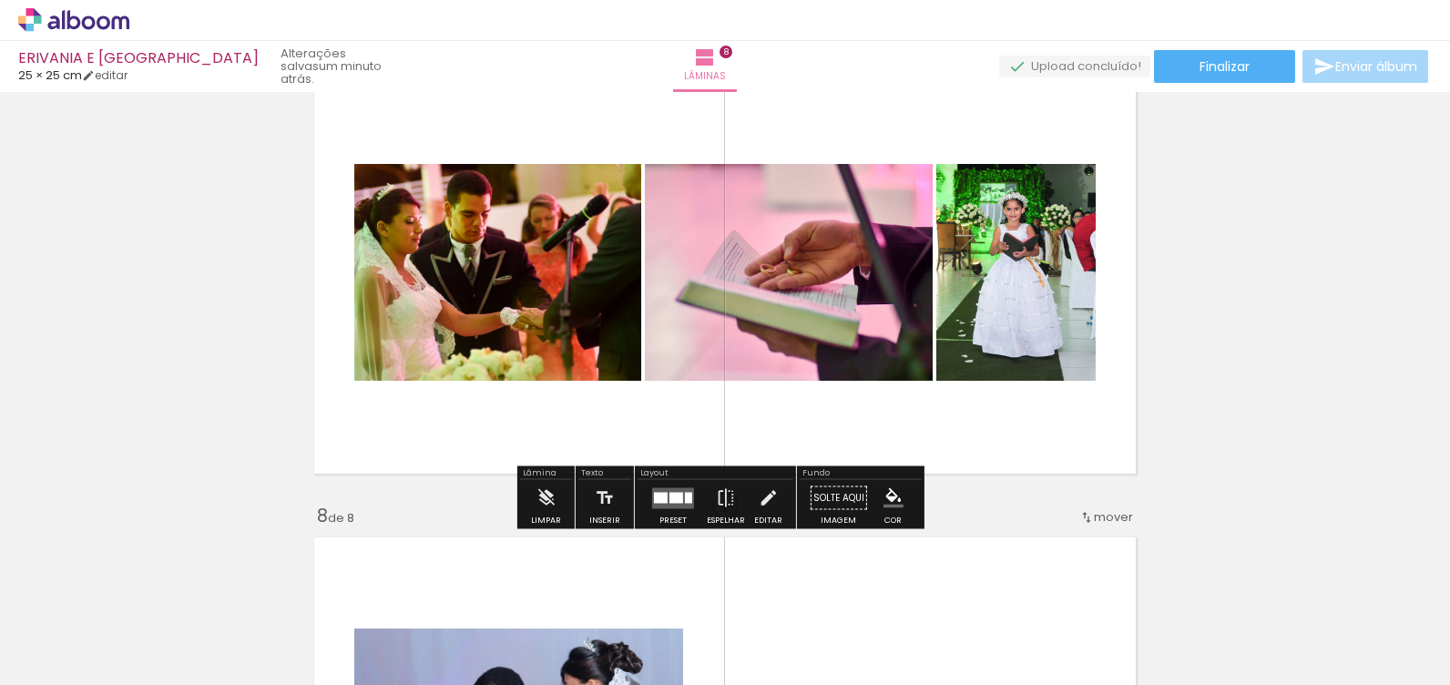
click at [0, 0] on div "Confirmar Cancelar" at bounding box center [0, 0] width 0 height 0
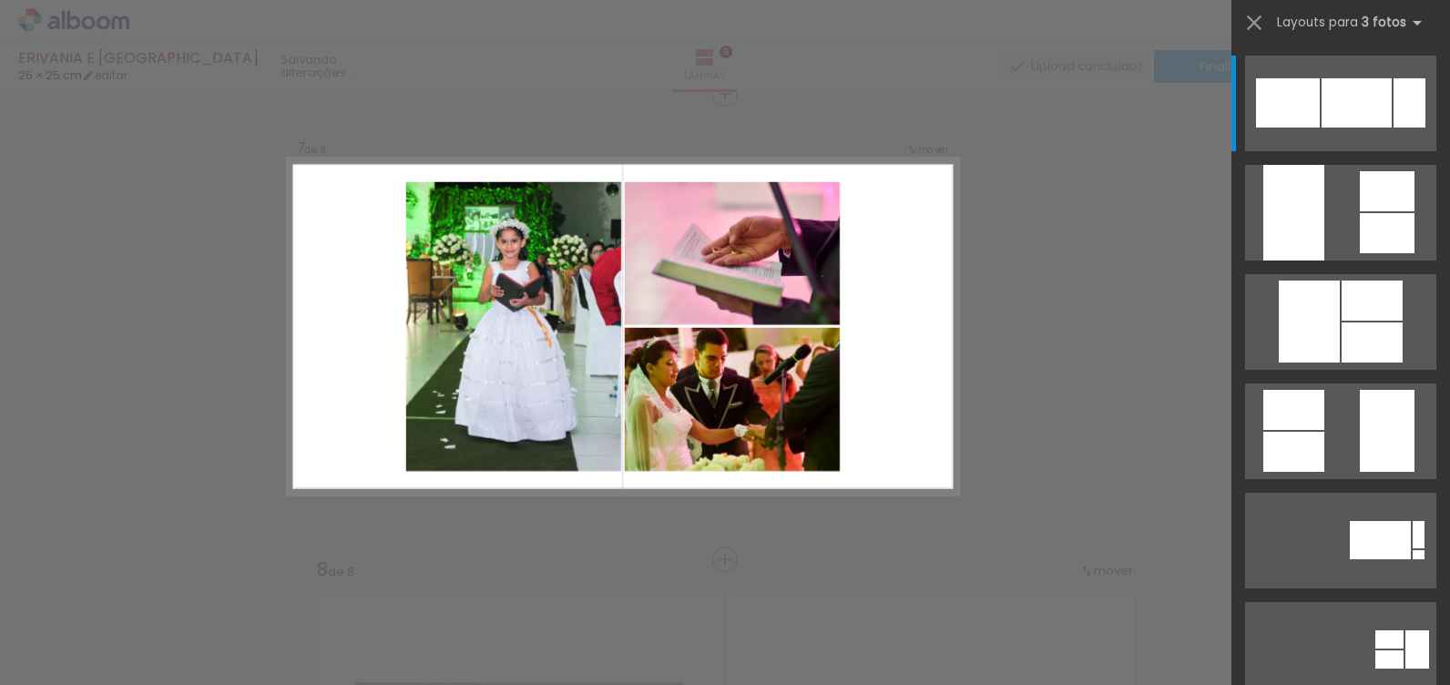
scroll to position [2816, 0]
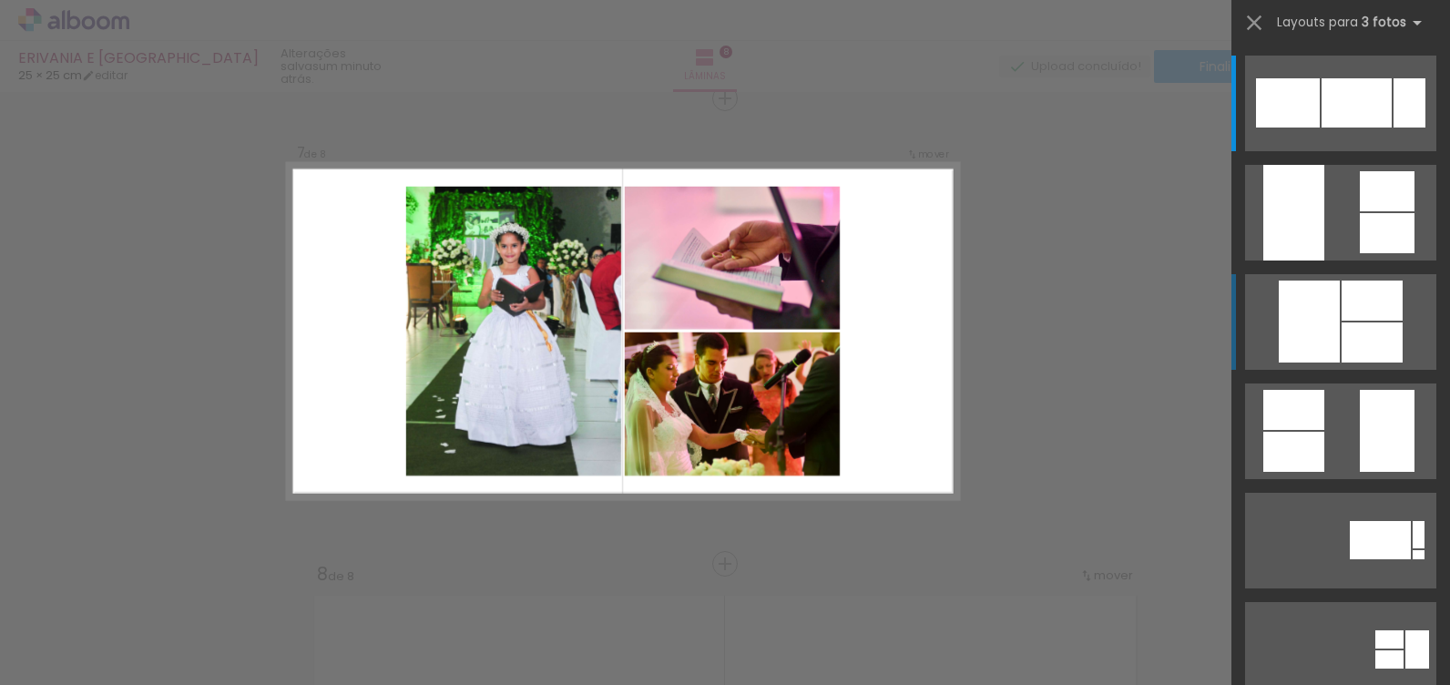
click at [1370, 329] on div at bounding box center [1372, 342] width 61 height 40
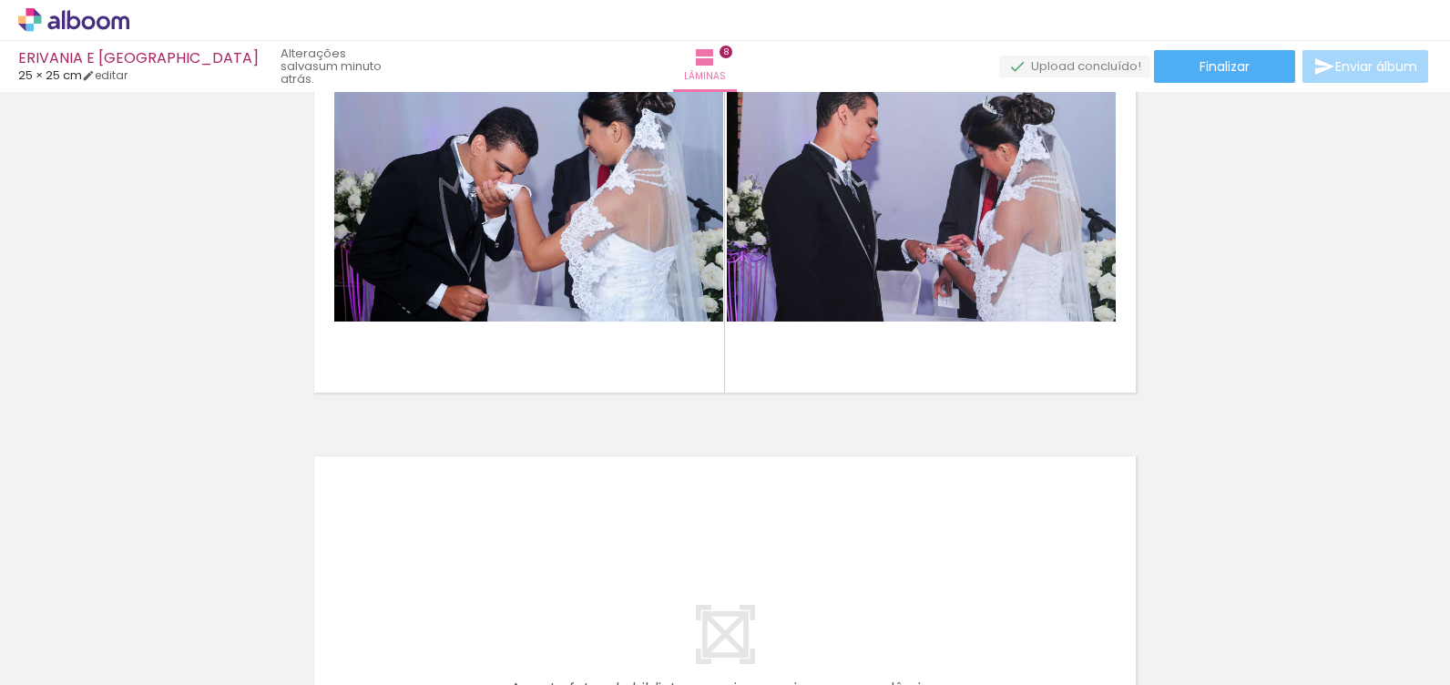
scroll to position [3425, 0]
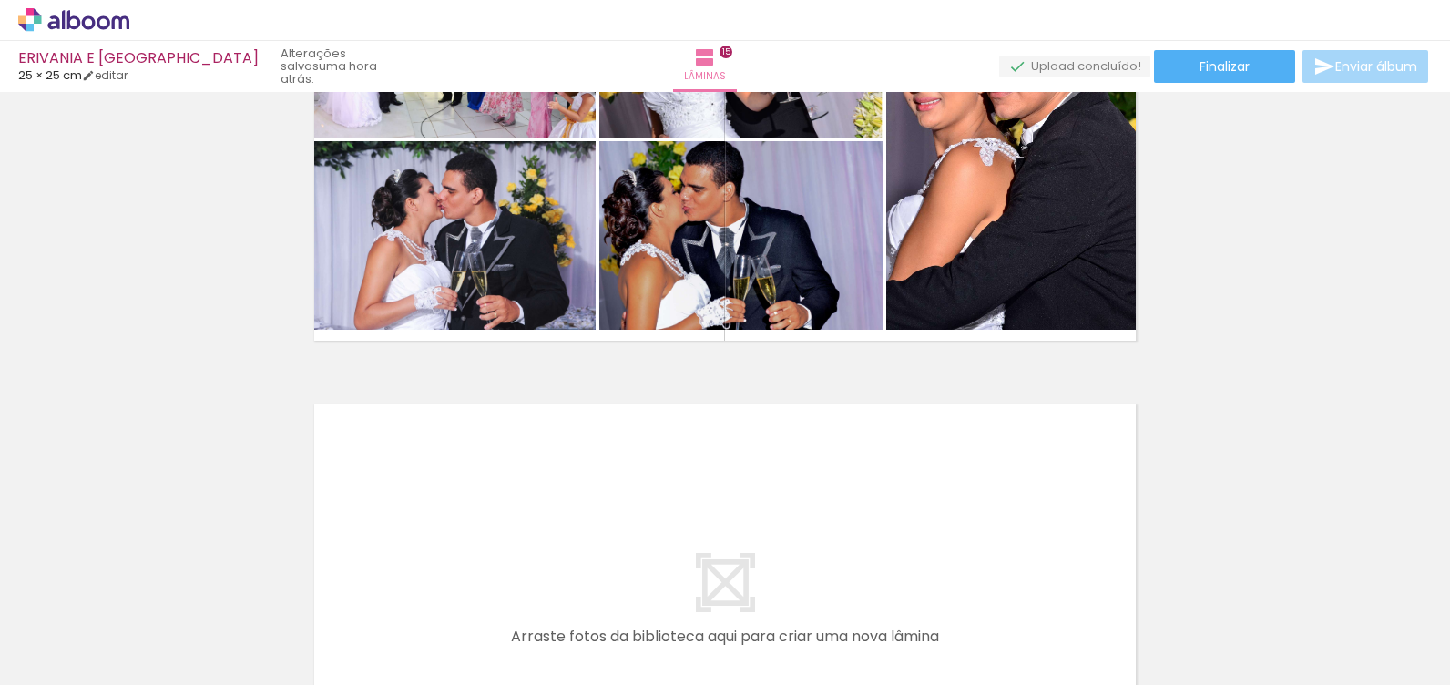
scroll to position [0, 6077]
